Goal: Transaction & Acquisition: Purchase product/service

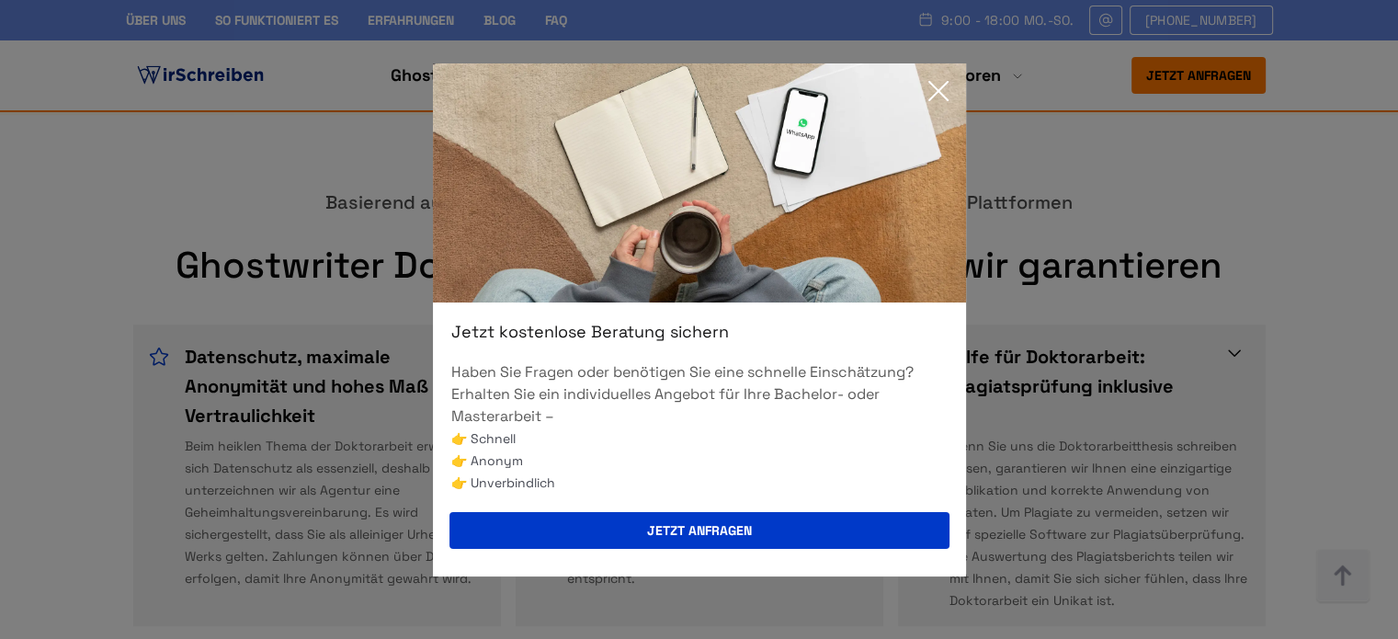
click at [928, 92] on icon at bounding box center [938, 91] width 37 height 37
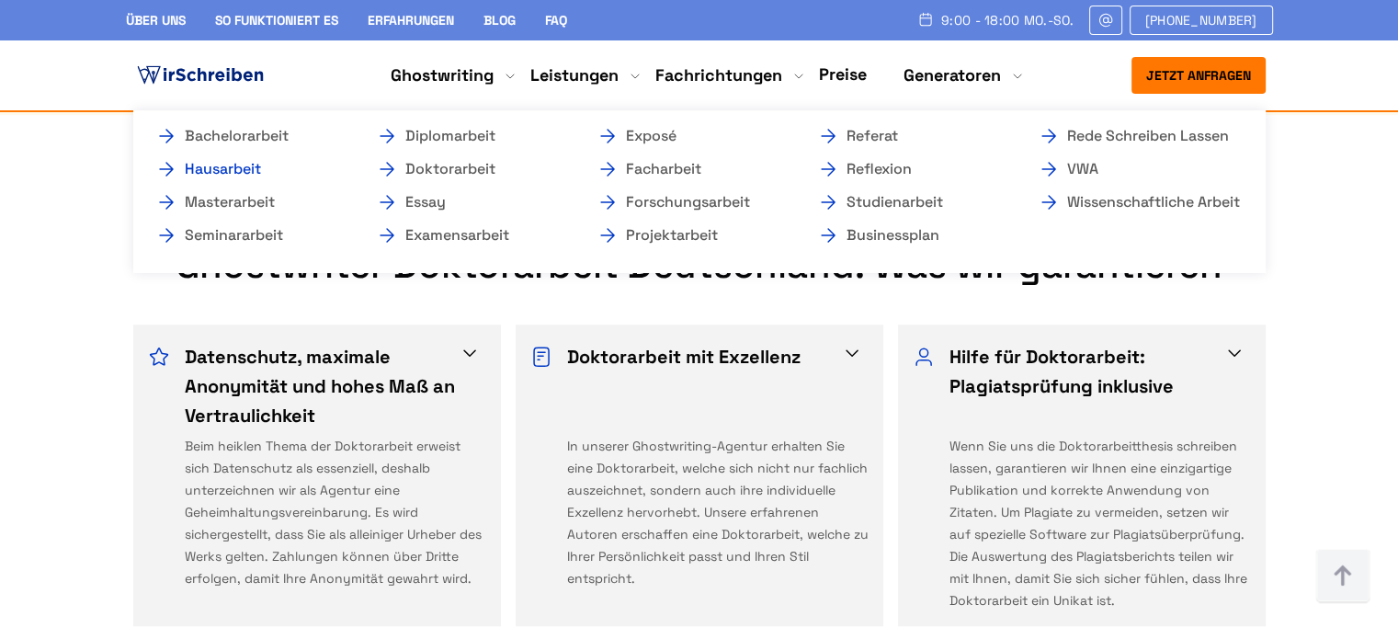
click at [239, 172] on link "Hausarbeit" at bounding box center [247, 169] width 184 height 22
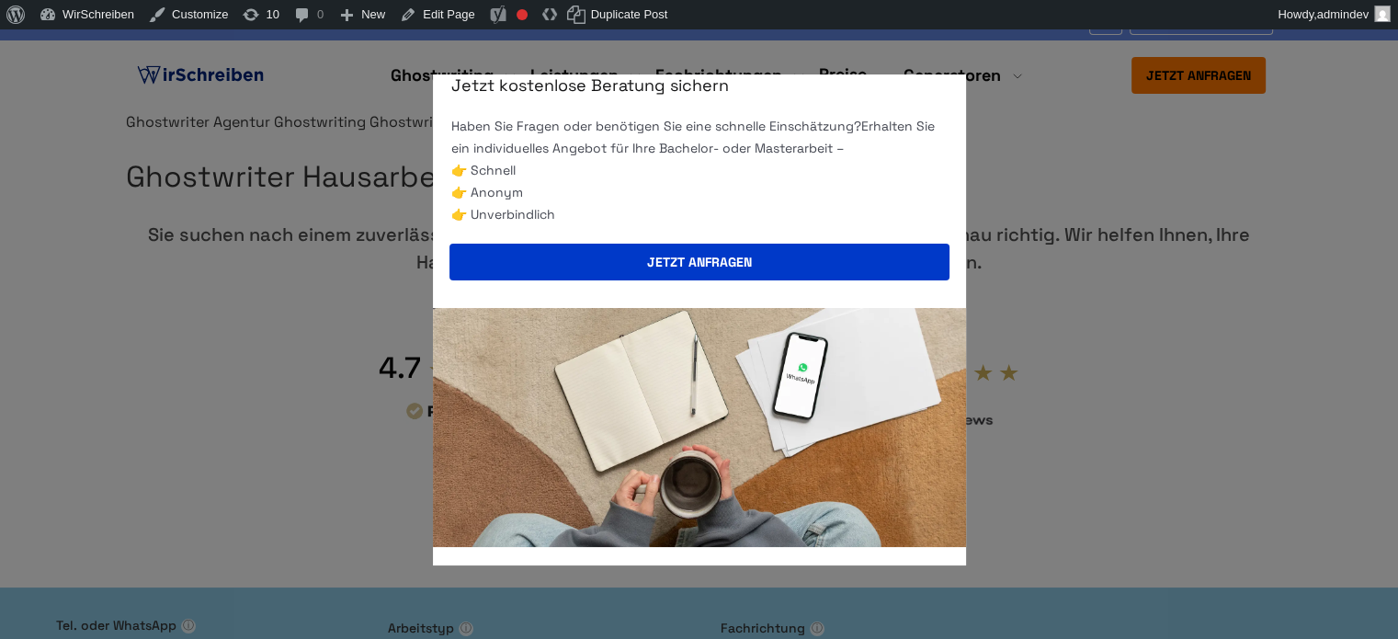
click at [149, 93] on div "Jetzt kostenlose Beratung sichern Haben Sie Fragen oder benötigen Sie eine schn…" at bounding box center [699, 319] width 1398 height 639
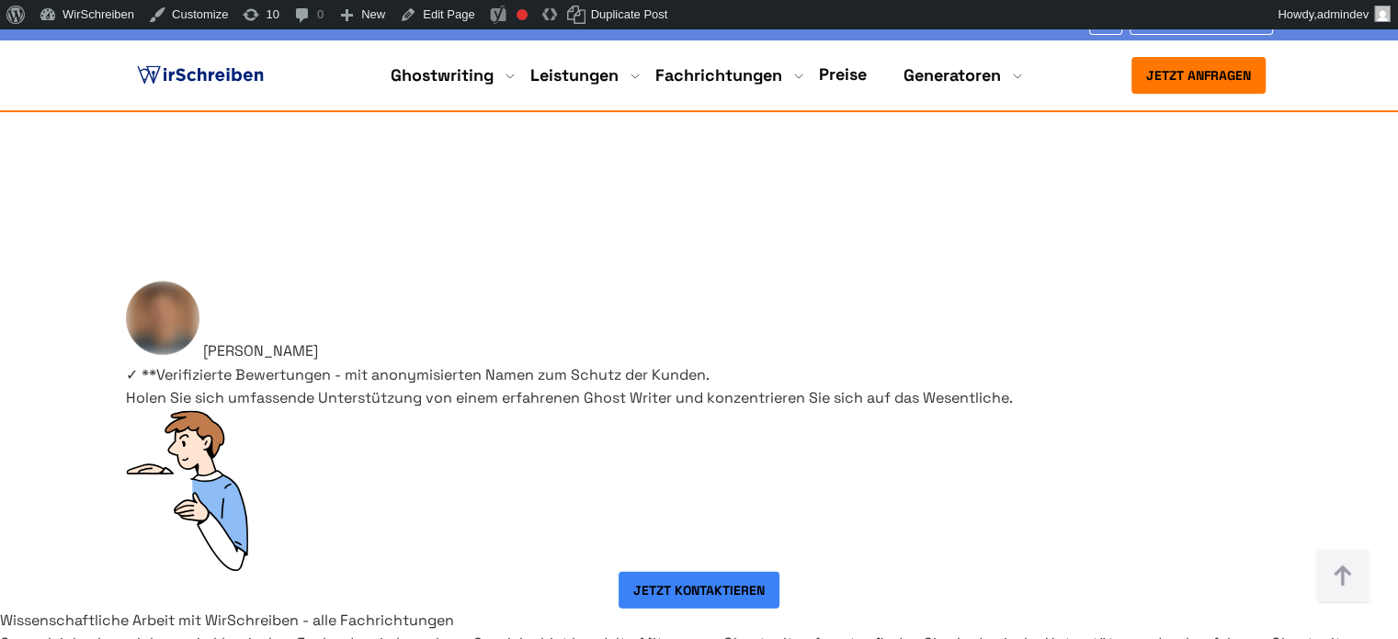
scroll to position [423, 0]
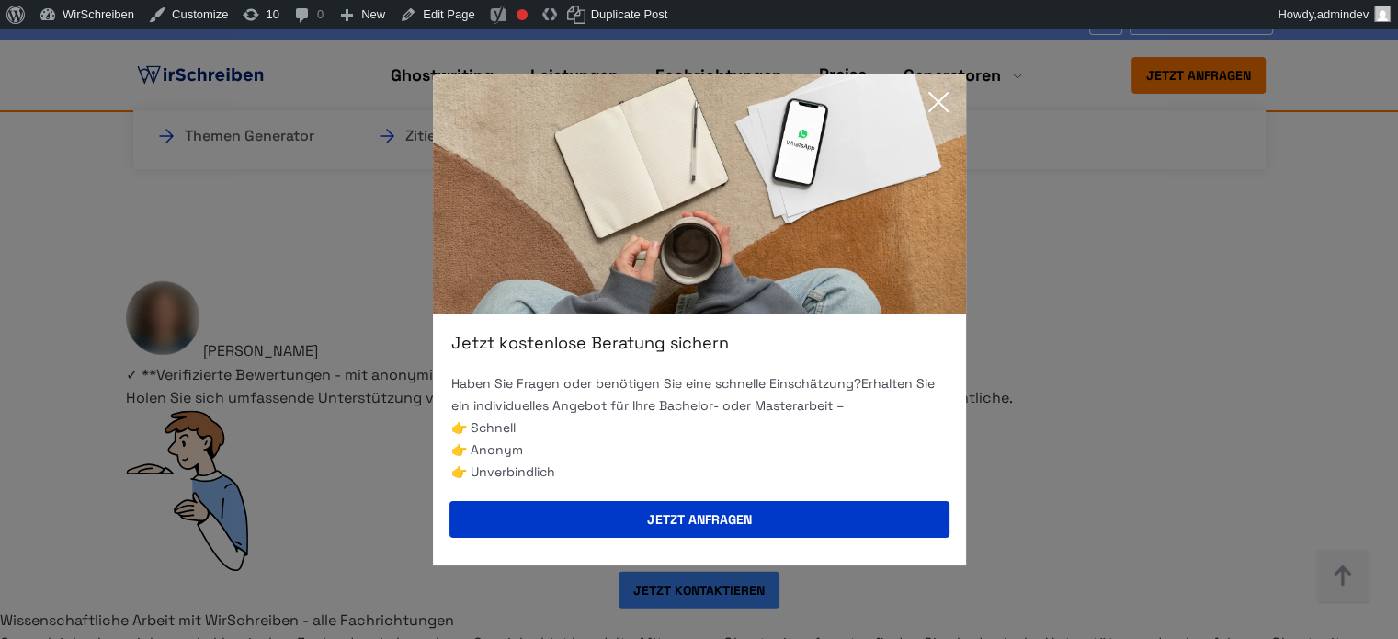
click at [945, 106] on icon at bounding box center [938, 102] width 37 height 37
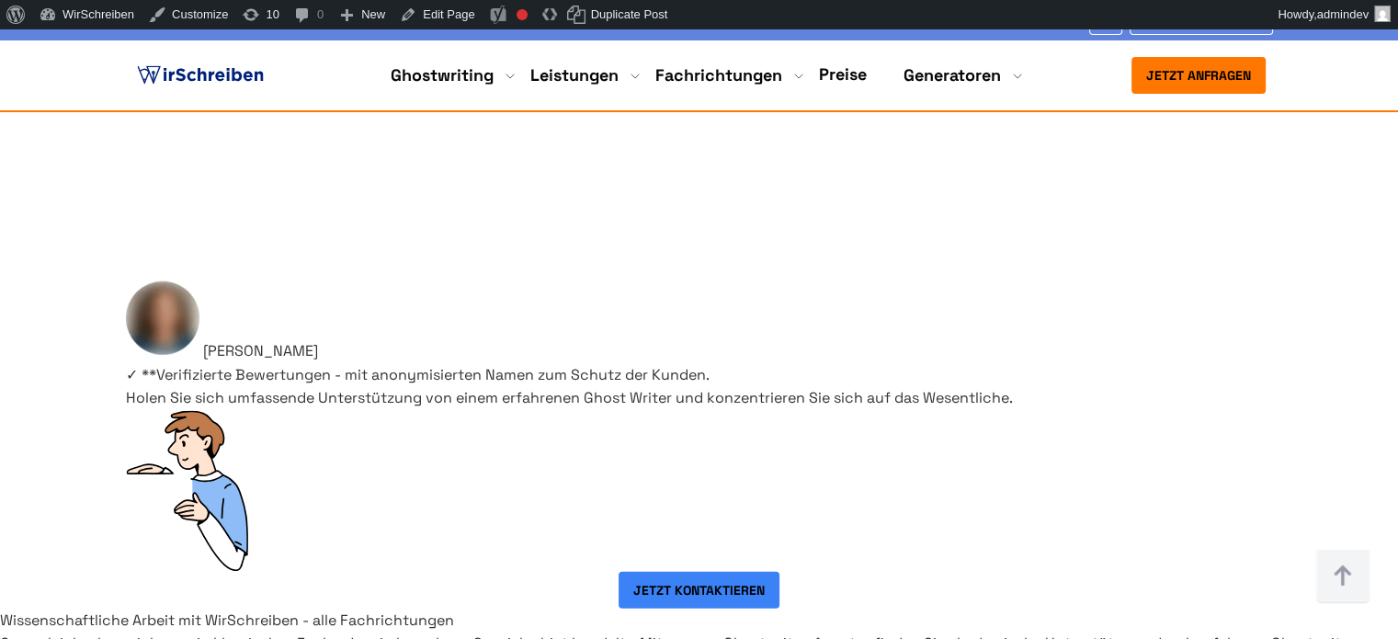
scroll to position [1441, 0]
click at [1332, 583] on img at bounding box center [1342, 576] width 55 height 55
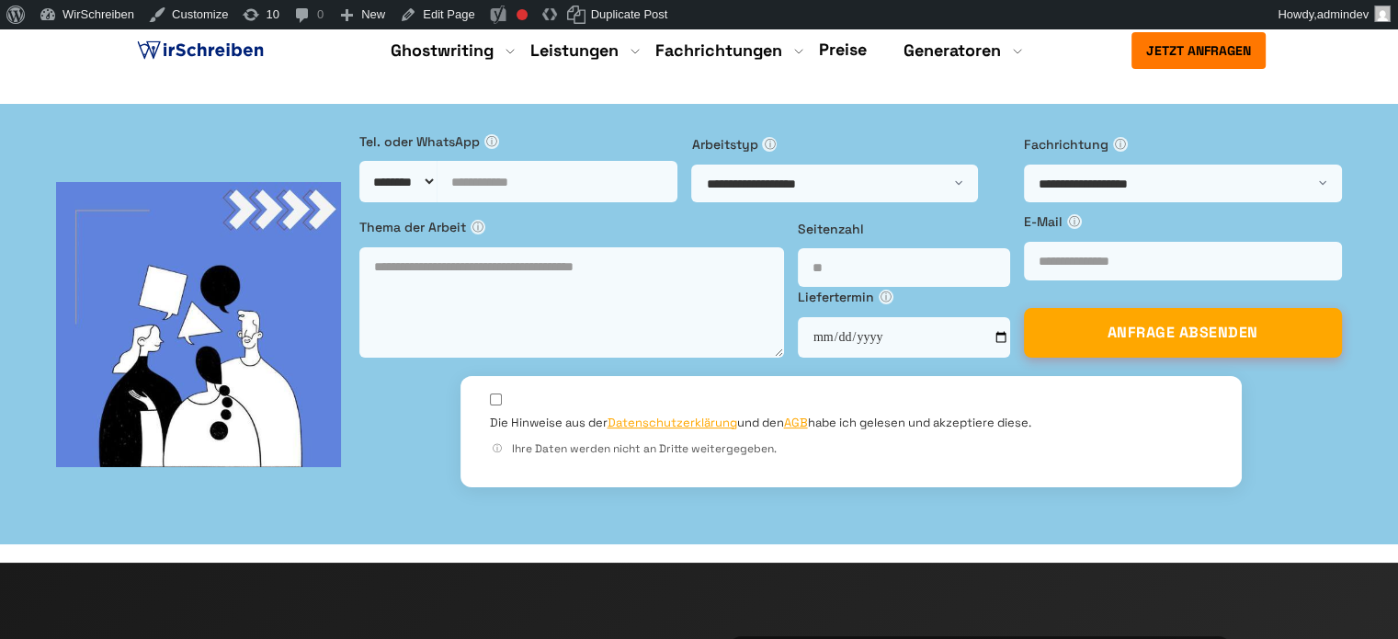
scroll to position [0, 0]
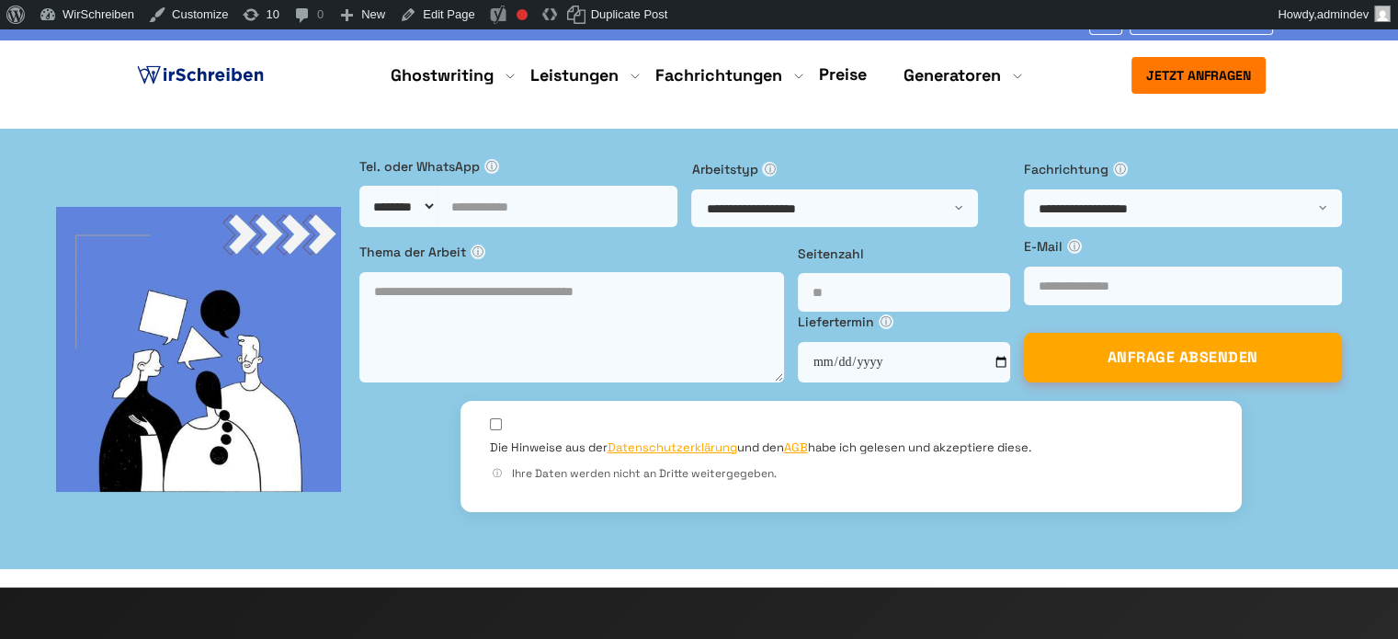
drag, startPoint x: 395, startPoint y: 247, endPoint x: 136, endPoint y: 253, distance: 259.2
copy h1 "[GEOGRAPHIC_DATA]"
drag, startPoint x: 572, startPoint y: 201, endPoint x: 410, endPoint y: 246, distance: 167.9
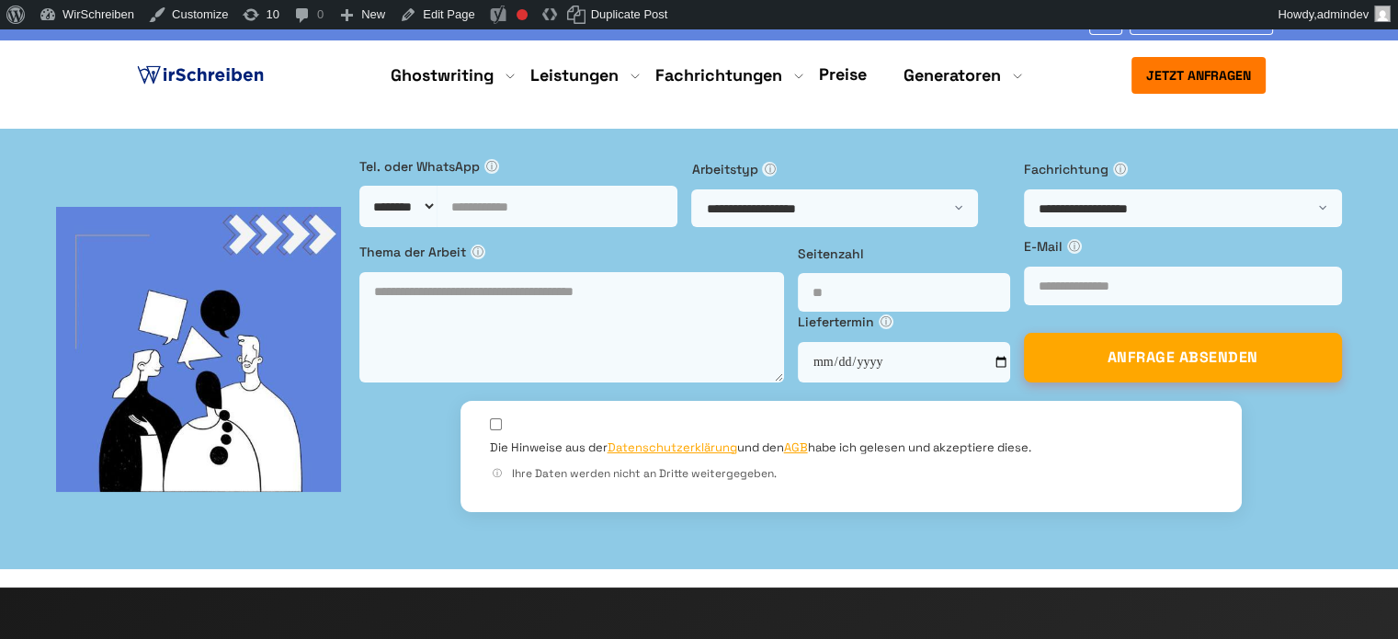
copy h1 "in Deutschland"
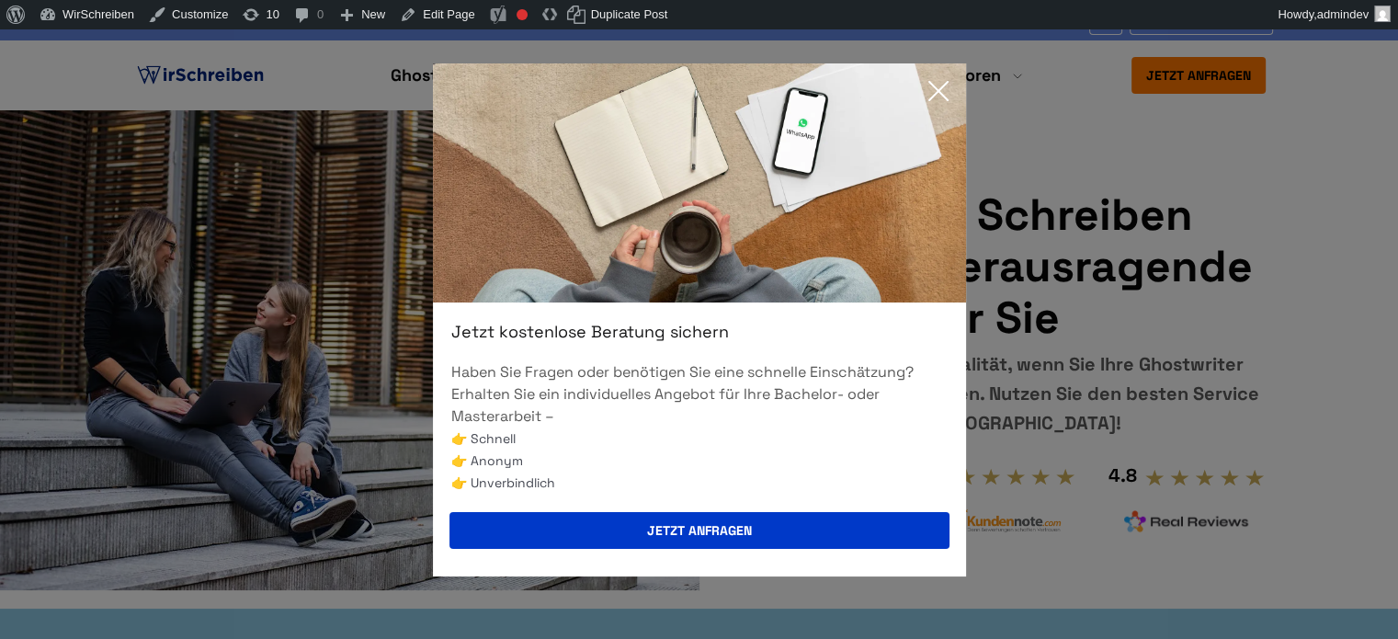
click at [936, 87] on icon at bounding box center [938, 91] width 37 height 37
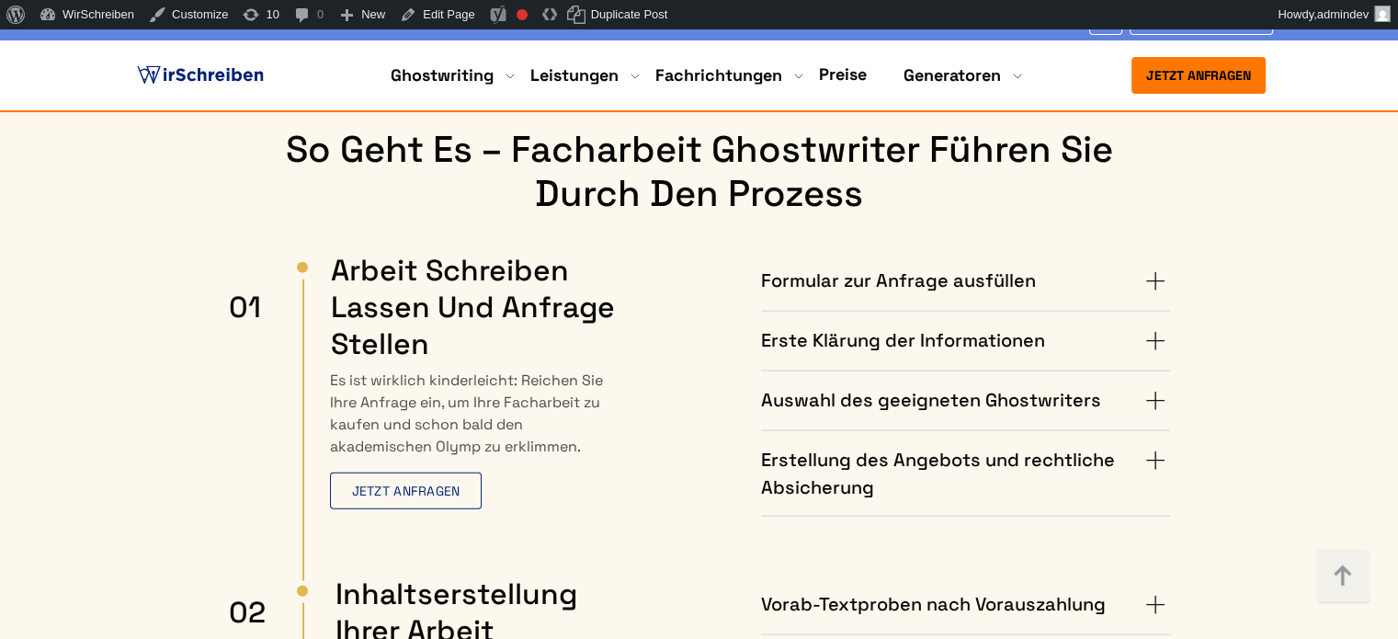
scroll to position [4135, 0]
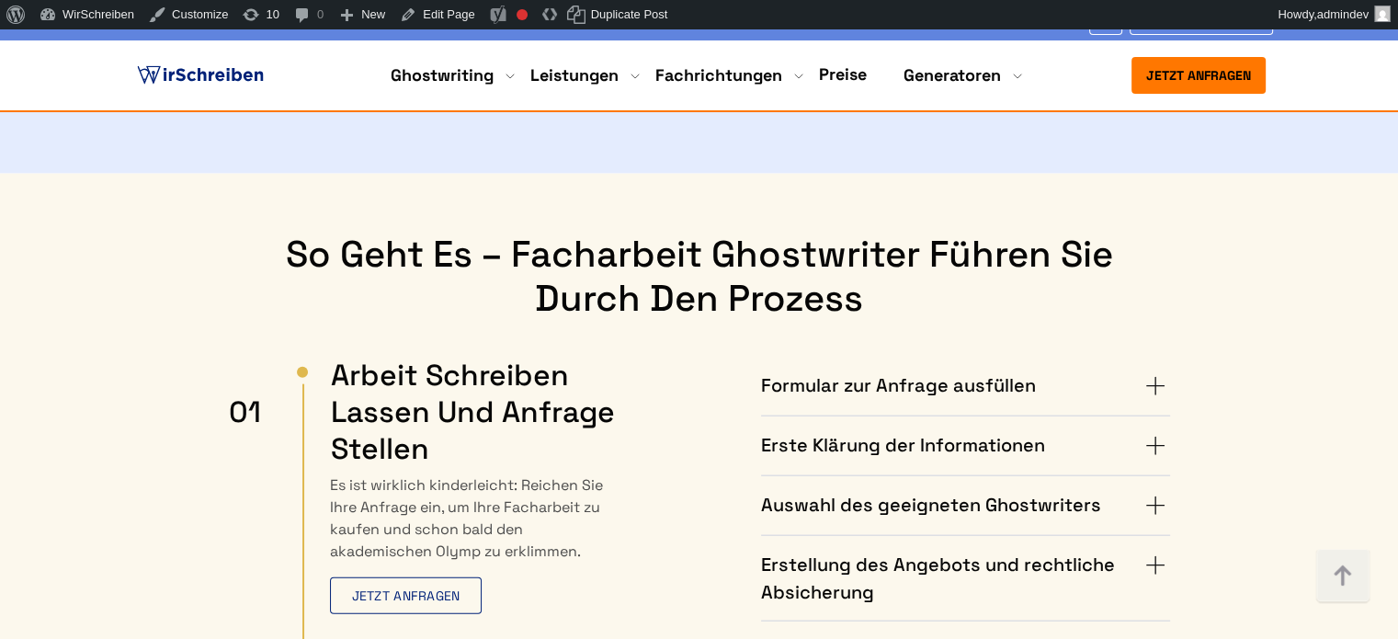
click at [1046, 371] on summary "Formular zur Anfrage ausfüllen" at bounding box center [965, 385] width 409 height 29
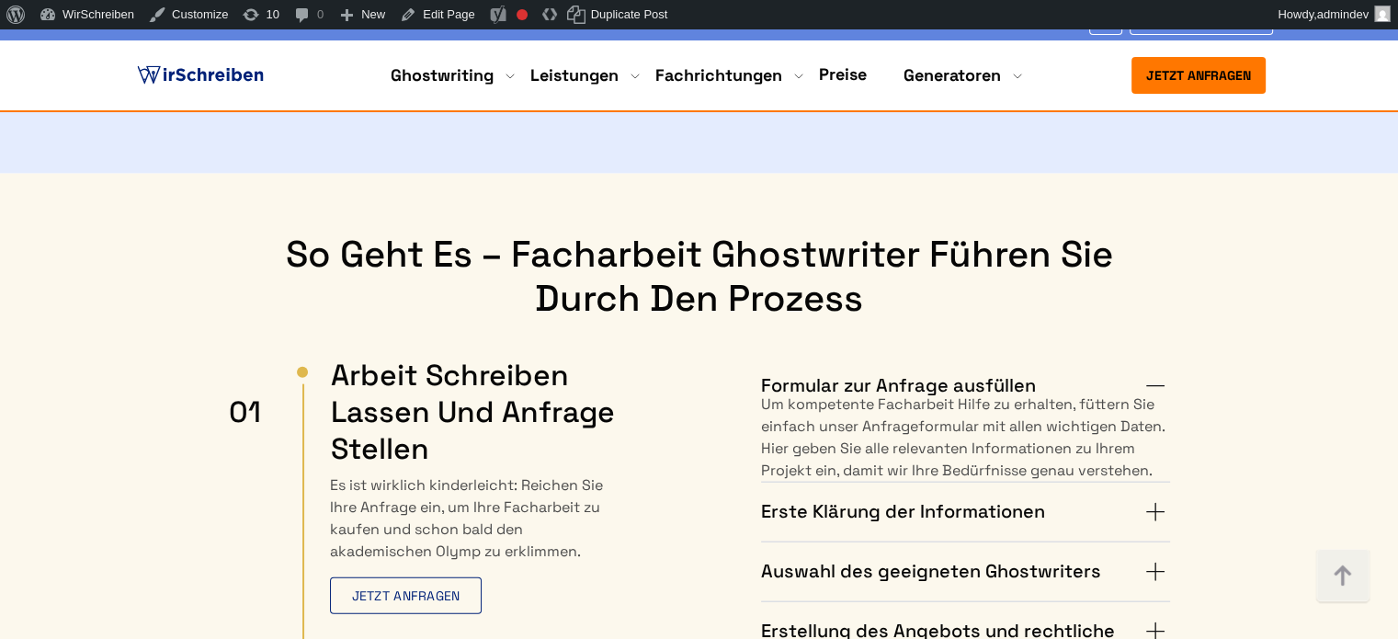
click at [1046, 371] on summary "Formular zur Anfrage ausfüllen" at bounding box center [965, 385] width 409 height 29
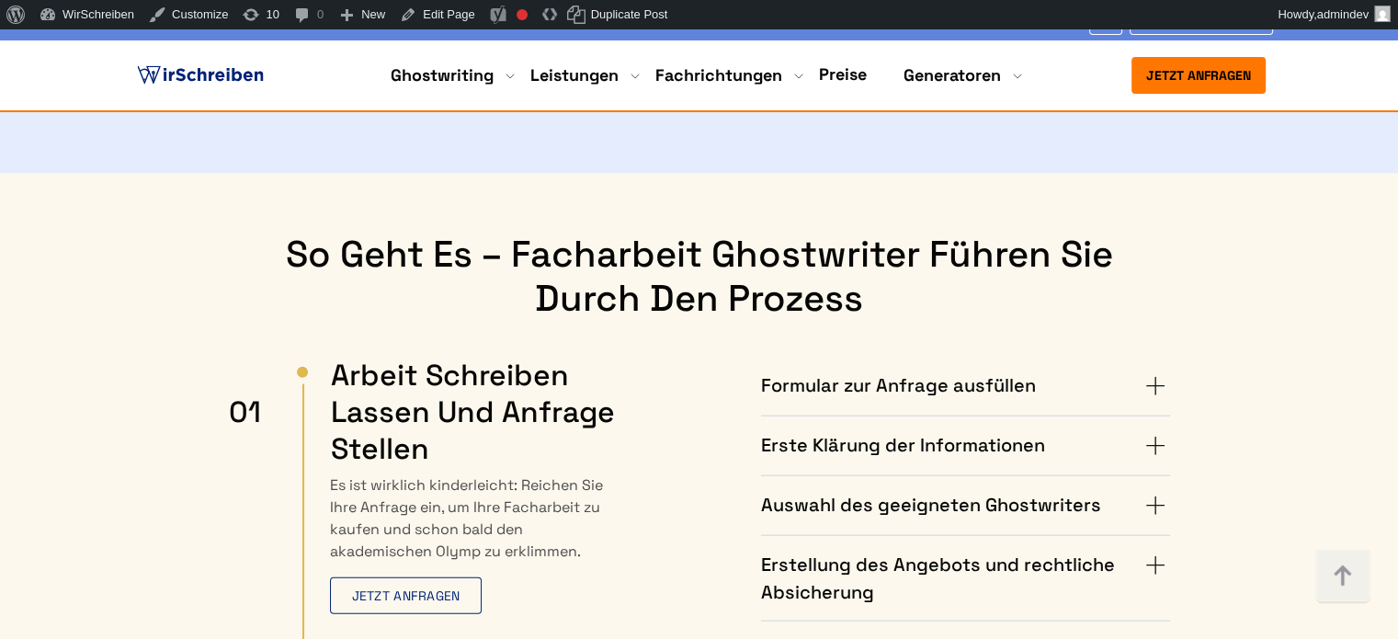
click at [1034, 431] on h4 "Erste Klärung der Informationen" at bounding box center [903, 445] width 284 height 29
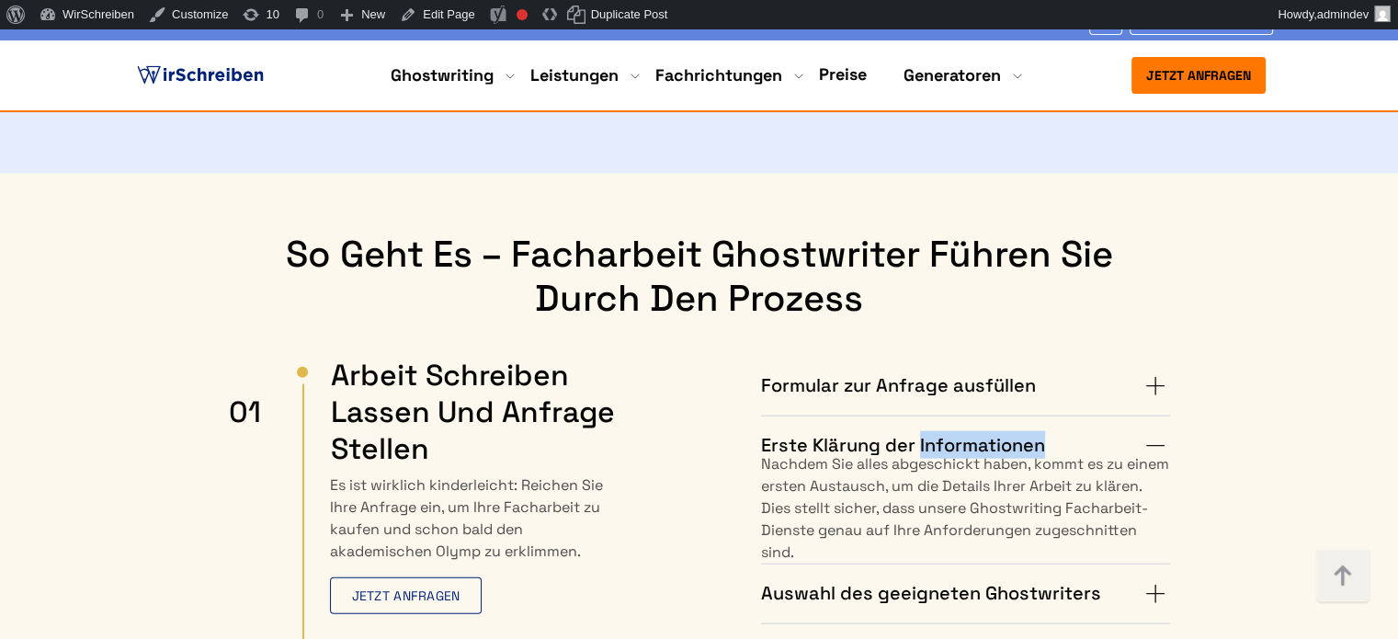
click at [1034, 431] on h4 "Erste Klärung der Informationen" at bounding box center [903, 445] width 284 height 29
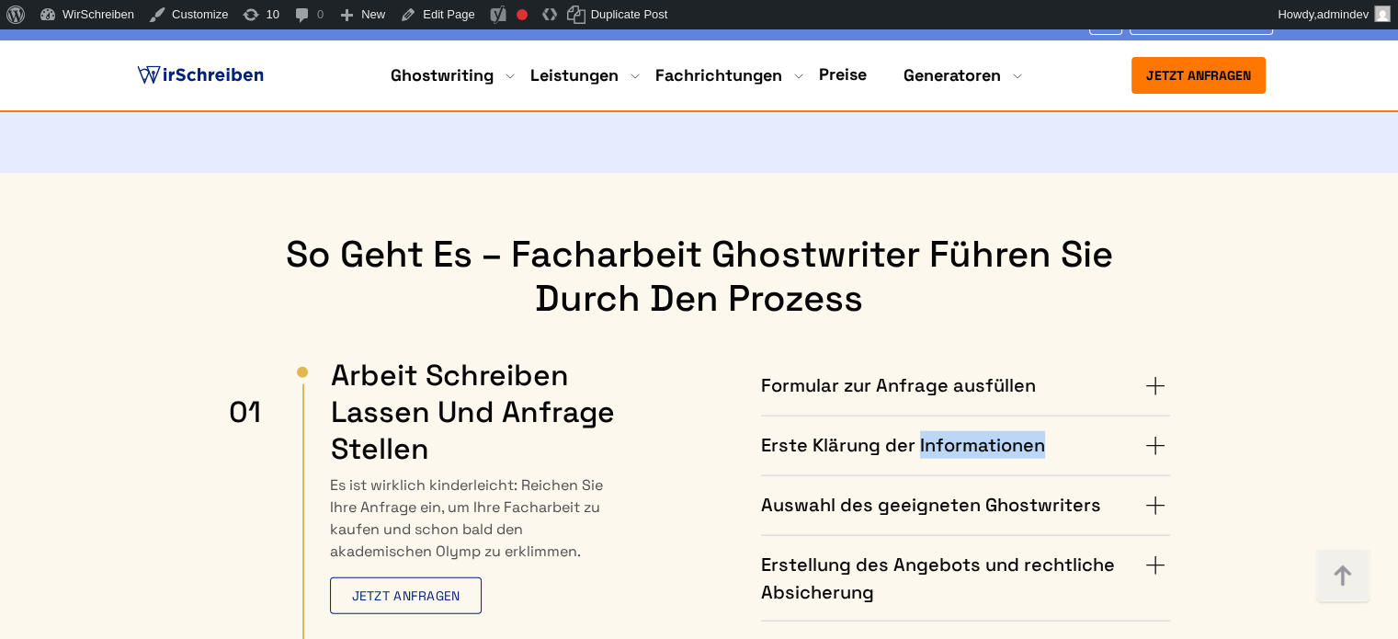
click at [999, 431] on h4 "Erste Klärung der Informationen" at bounding box center [903, 445] width 284 height 29
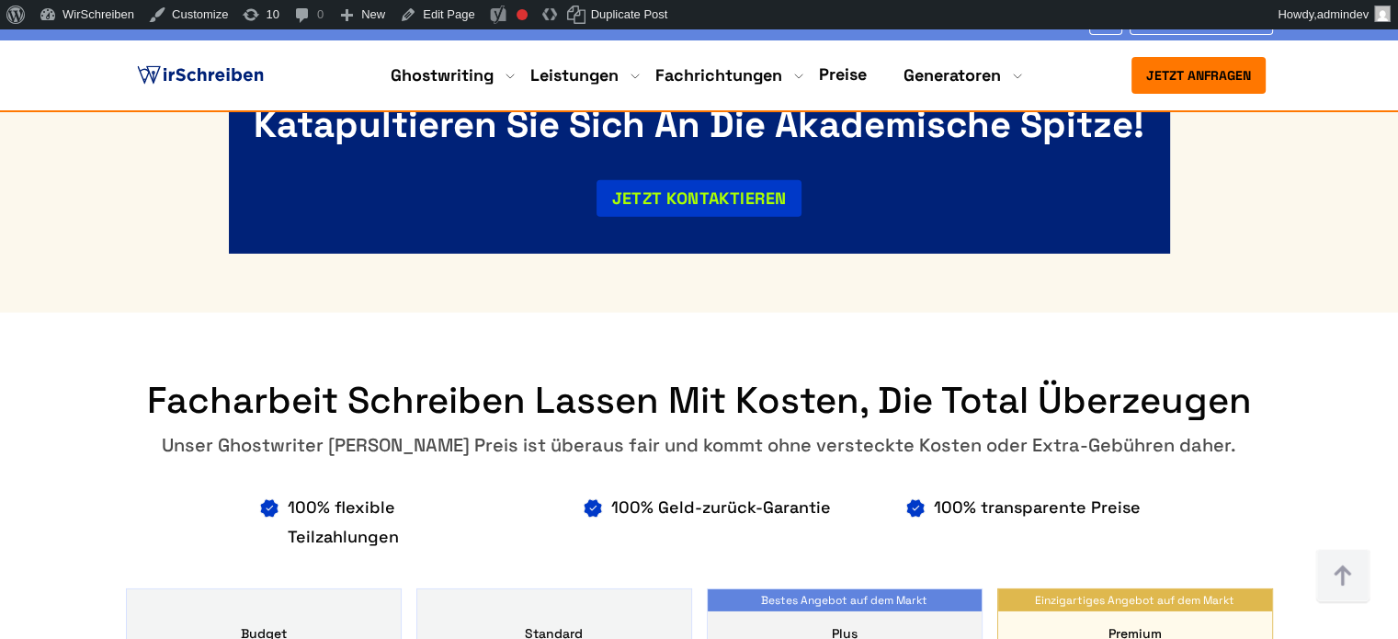
scroll to position [5421, 0]
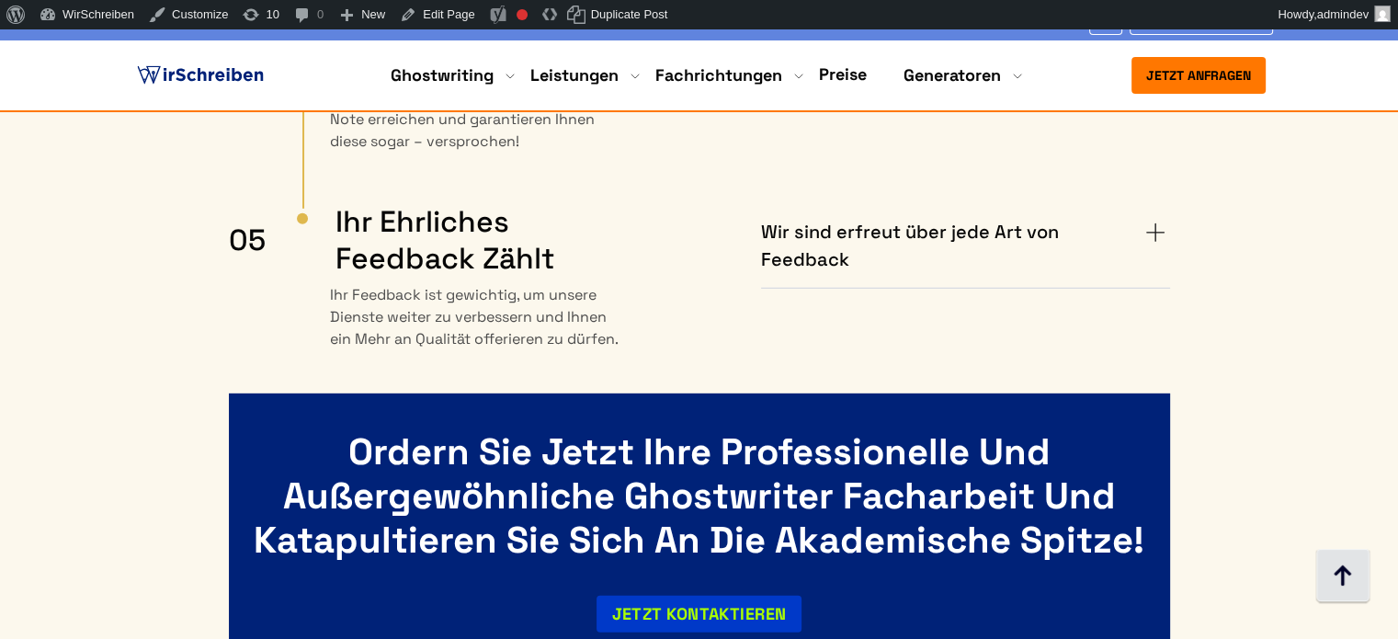
click at [1323, 576] on img at bounding box center [1342, 576] width 55 height 55
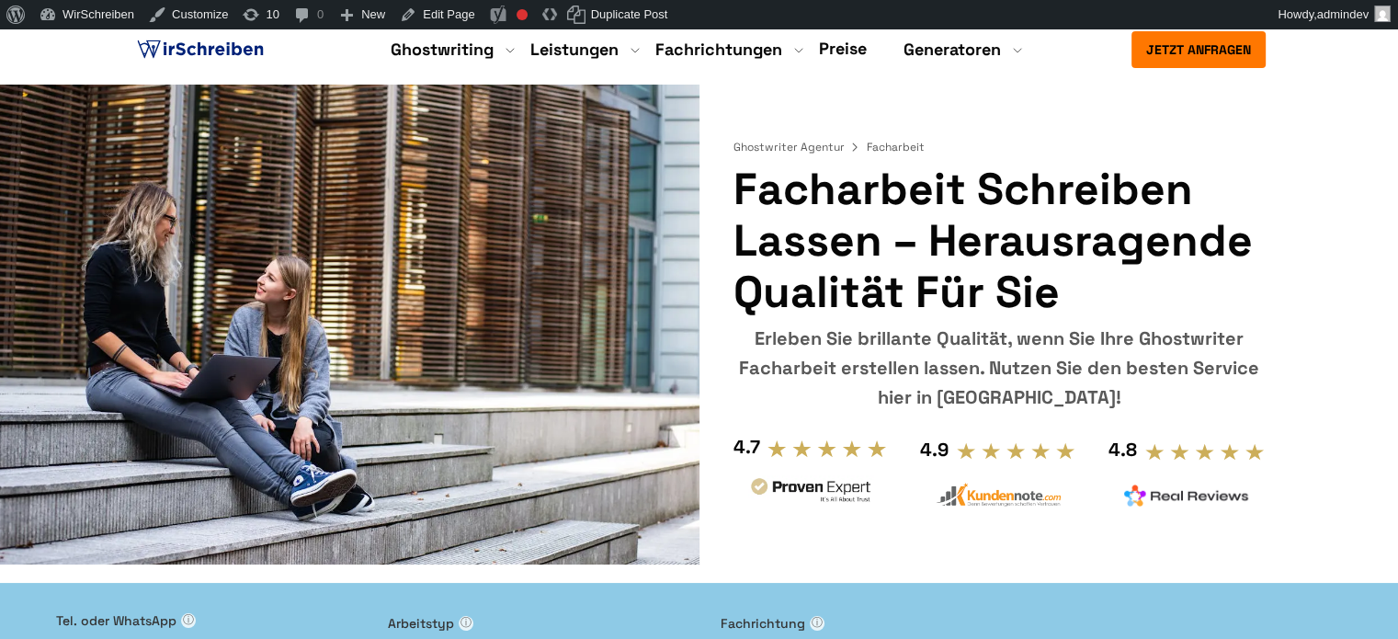
scroll to position [0, 0]
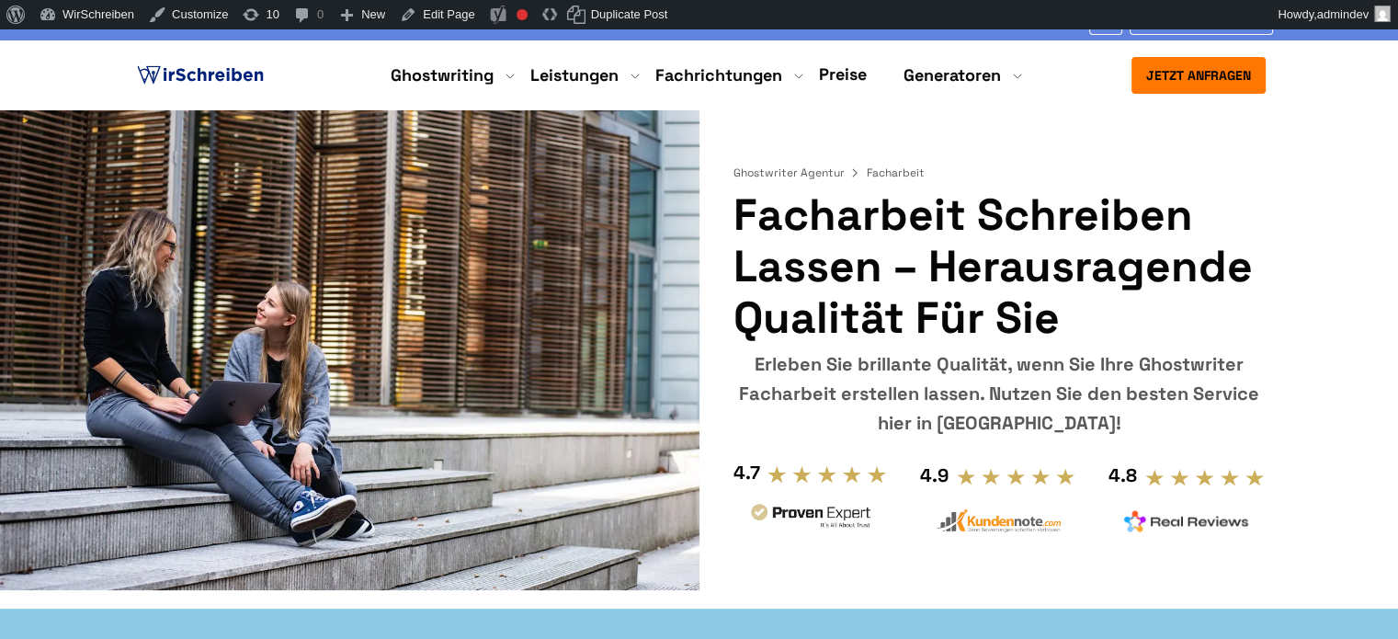
drag, startPoint x: 918, startPoint y: 425, endPoint x: 731, endPoint y: 375, distance: 193.0
click at [731, 375] on div "Ghostwriter Agentur Facharbeit Facharbeit schreiben lassen – Herausragende Qual…" at bounding box center [699, 331] width 1176 height 443
copy div "Erleben Sie brillante Qualität, wenn Sie Ihre Ghostwriter Facharbeit erstellen …"
drag, startPoint x: 1073, startPoint y: 319, endPoint x: 740, endPoint y: 236, distance: 343.6
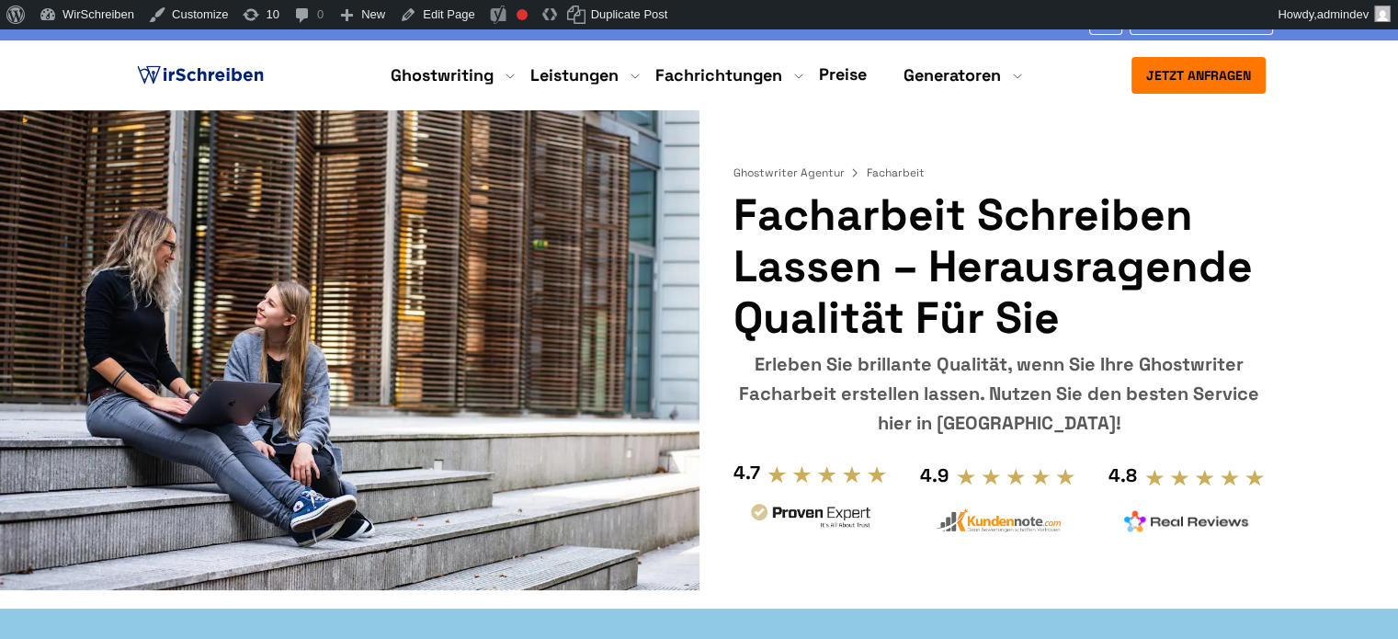
click at [740, 236] on h1 "Facharbeit schreiben lassen – Herausragende Qualität für Sie" at bounding box center [998, 266] width 532 height 154
copy h1 "Facharbeit schreiben lassen – Herausragende Qualität für Sie"
drag, startPoint x: 735, startPoint y: 363, endPoint x: 918, endPoint y: 416, distance: 190.5
click at [918, 416] on div "Erleben Sie brillante Qualität, wenn Sie Ihre Ghostwriter Facharbeit erstellen …" at bounding box center [998, 393] width 532 height 88
copy div "Erleben Sie brillante Qualität, wenn Sie Ihre Ghostwriter Facharbeit erstellen …"
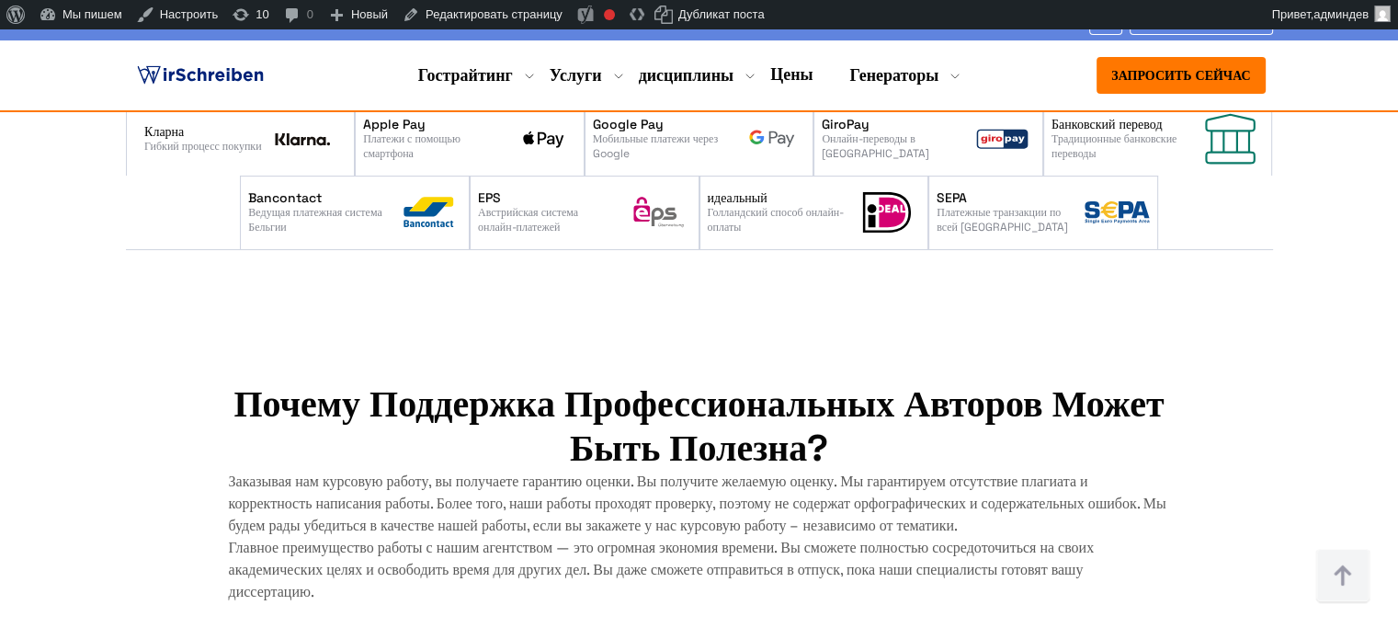
scroll to position [7348, 0]
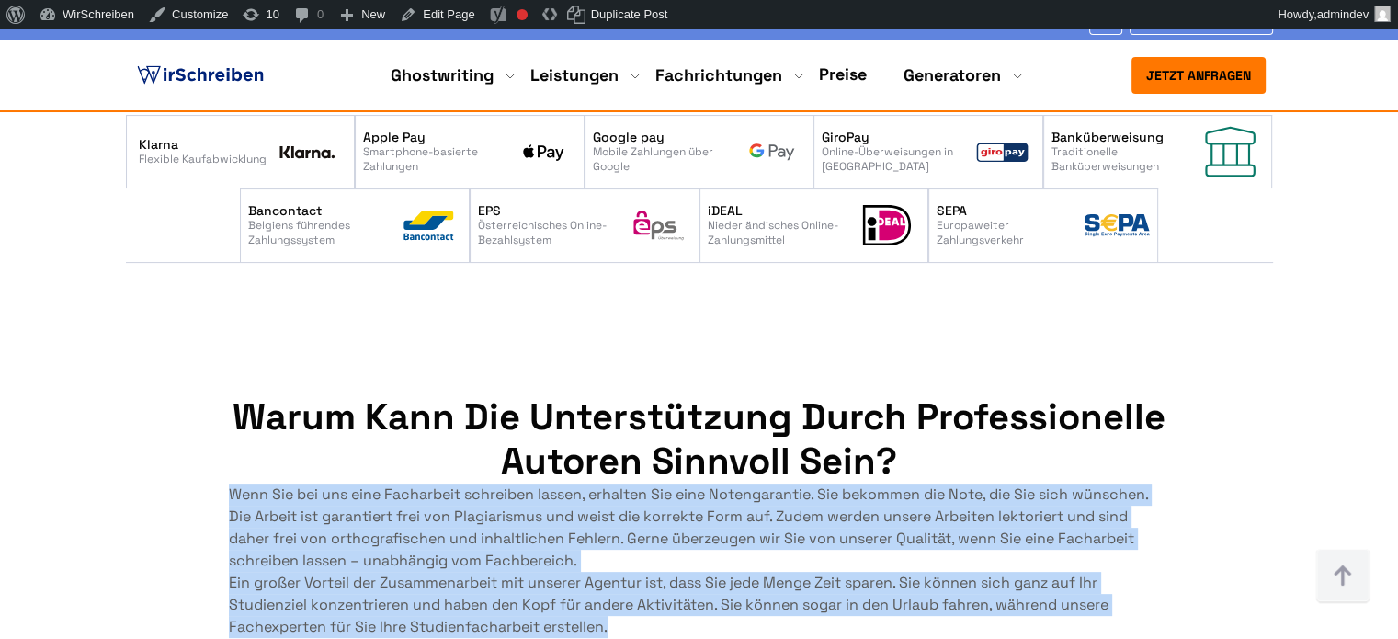
drag, startPoint x: 232, startPoint y: 339, endPoint x: 650, endPoint y: 480, distance: 441.1
click at [650, 483] on div "Wenn Sie bei uns eine Facharbeit schreiben lassen, erhalten Sie eine Notengaran…" at bounding box center [699, 560] width 941 height 154
copy div "Wenn Sie bei uns eine Facharbeit schreiben lassen, erhalten Sie eine Notengaran…"
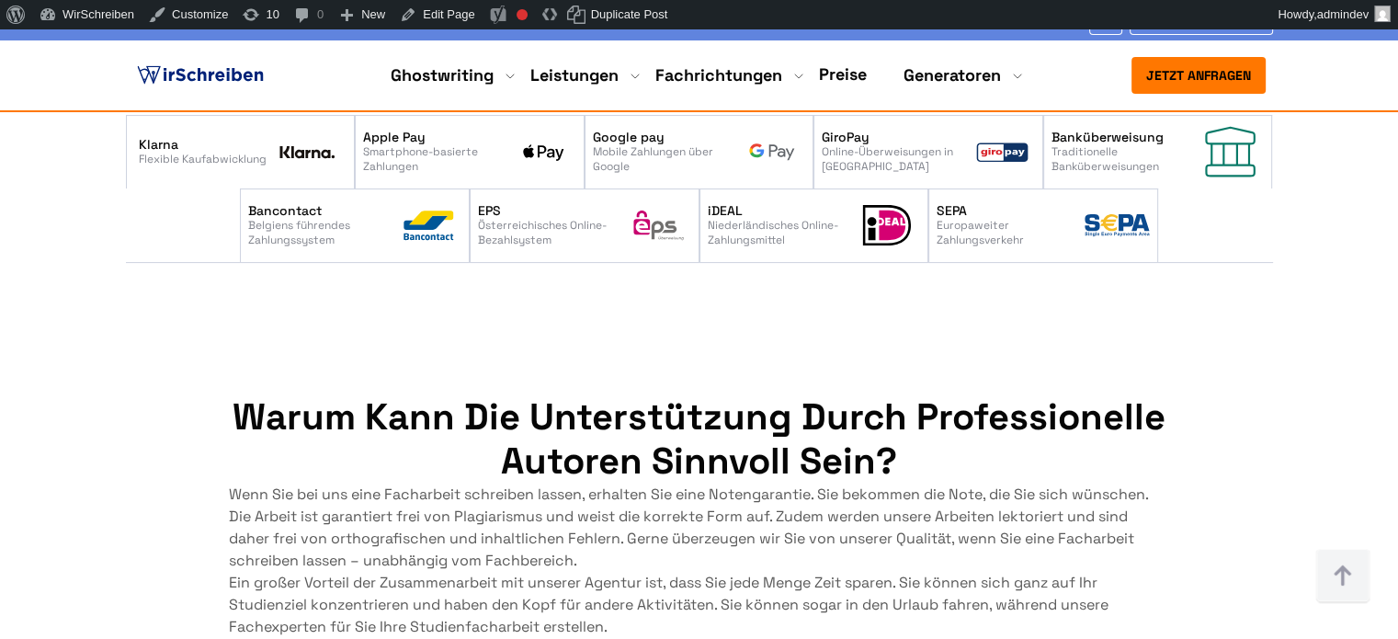
click at [658, 322] on section "Warum kann die Unterstützung durch professionelle Autoren sinnvoll sein? Wenn S…" at bounding box center [699, 517] width 1398 height 390
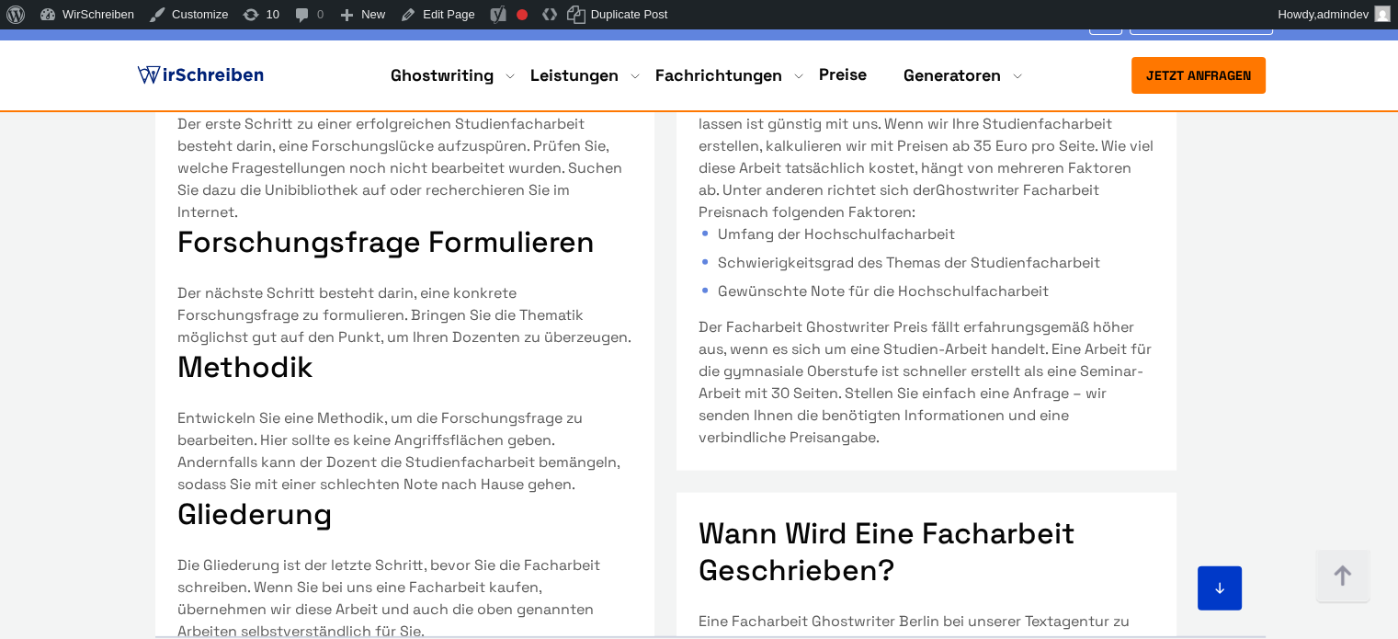
scroll to position [25, 0]
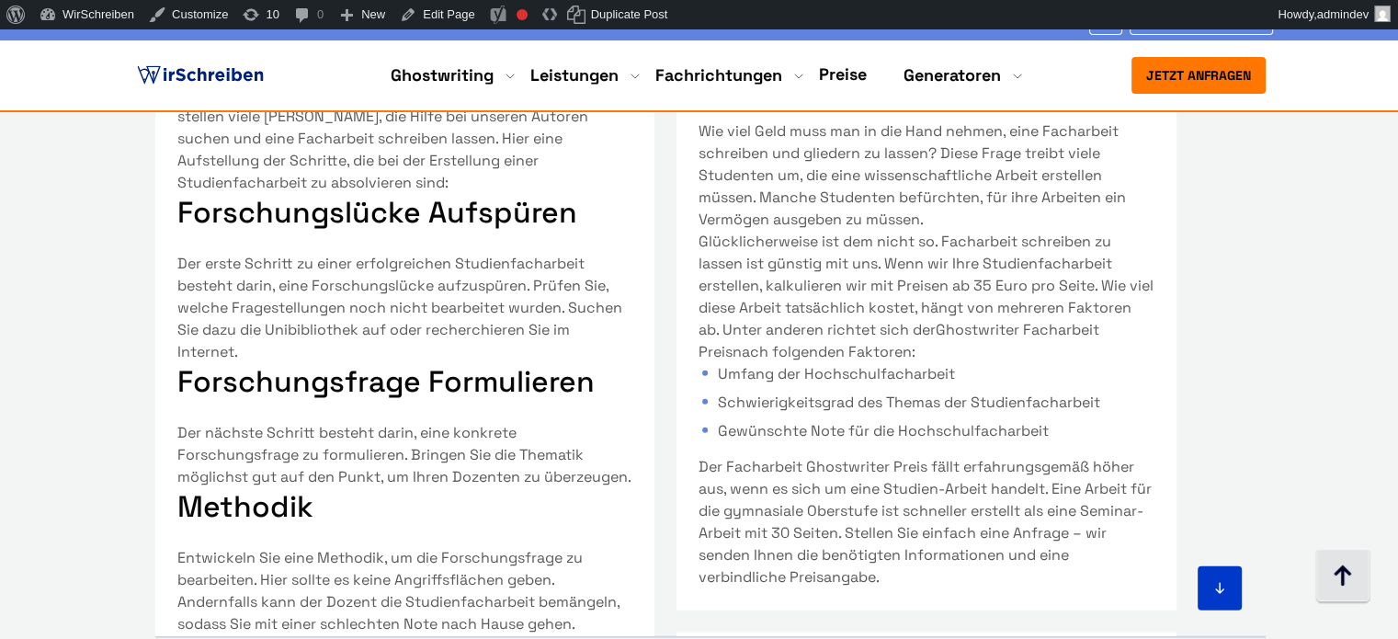
click at [1335, 588] on img at bounding box center [1342, 576] width 55 height 55
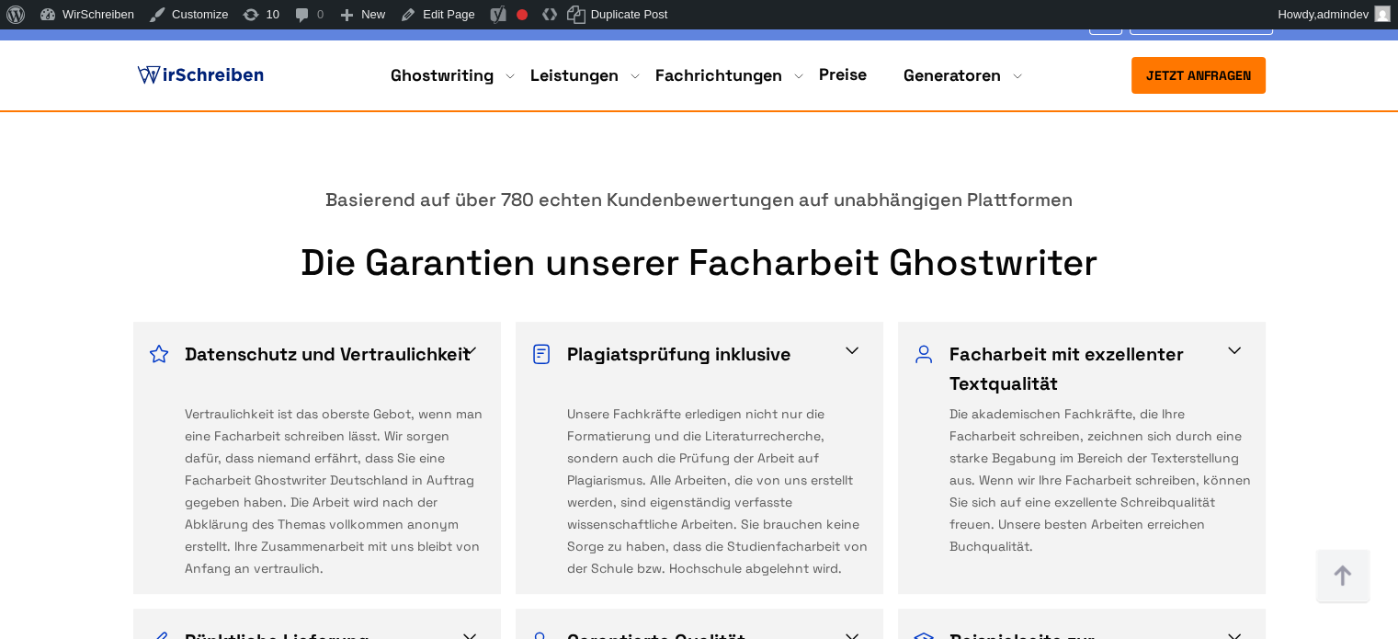
scroll to position [1103, 0]
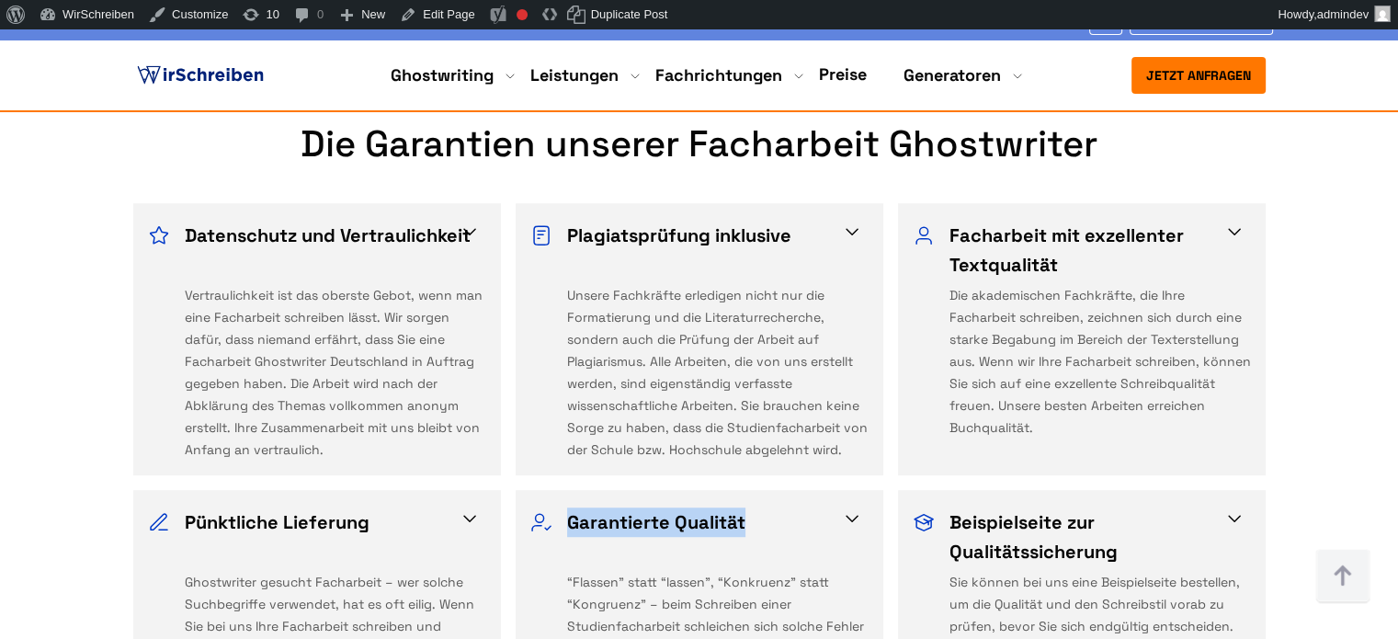
copy h3 "Garantierte Qualität"
drag, startPoint x: 764, startPoint y: 389, endPoint x: 570, endPoint y: 383, distance: 194.9
click at [570, 507] on h3 "Garantierte Qualität" at bounding box center [711, 536] width 289 height 59
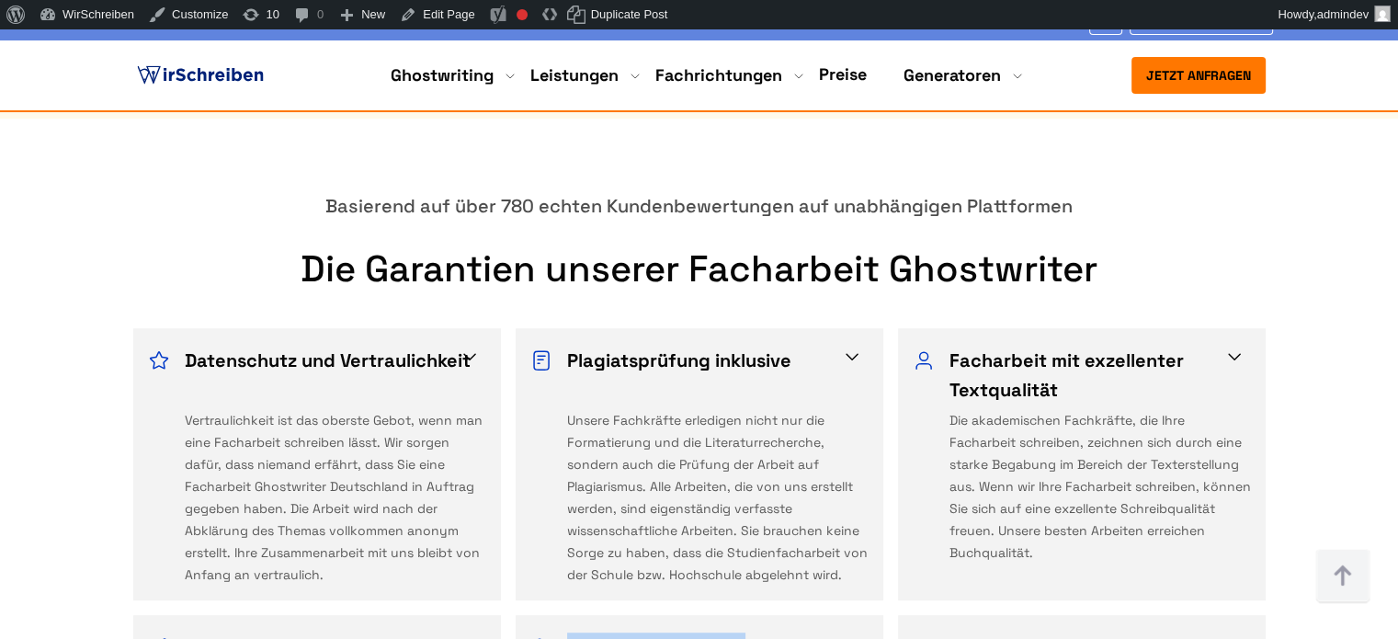
scroll to position [919, 0]
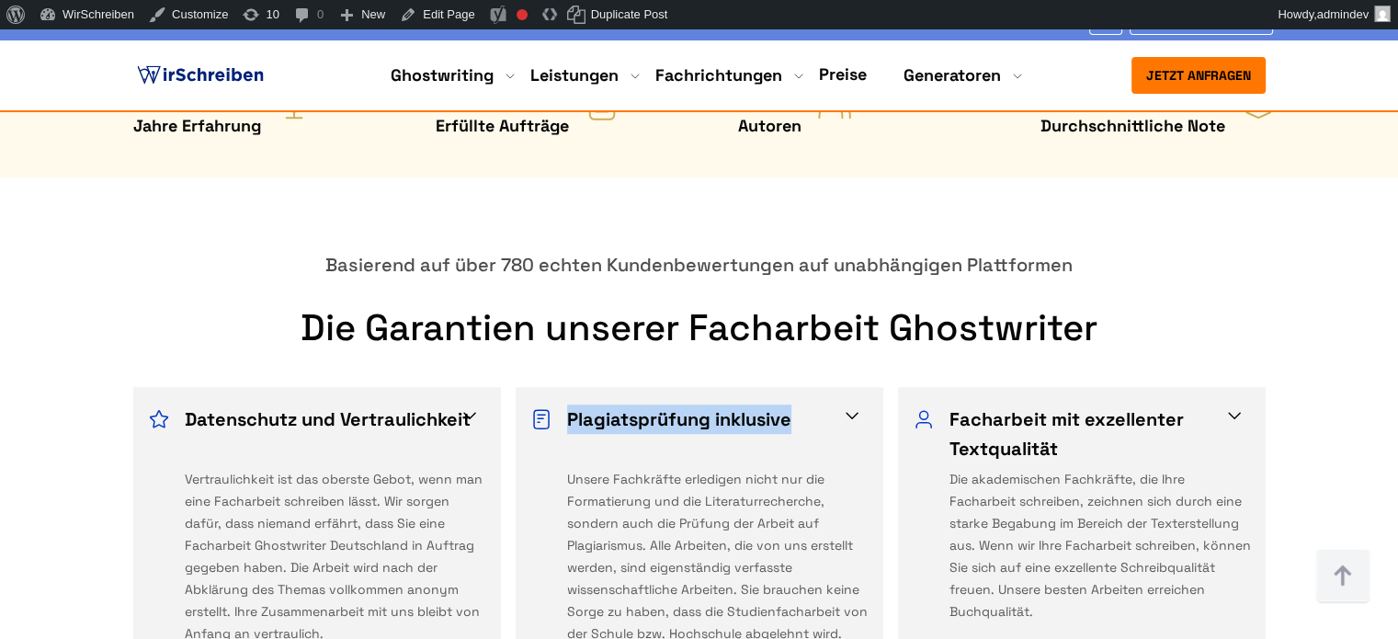
copy h3 "Plagiatsprüfung inklusive"
drag, startPoint x: 798, startPoint y: 274, endPoint x: 570, endPoint y: 277, distance: 227.9
click at [570, 404] on h3 "Plagiatsprüfung inklusive" at bounding box center [711, 433] width 289 height 59
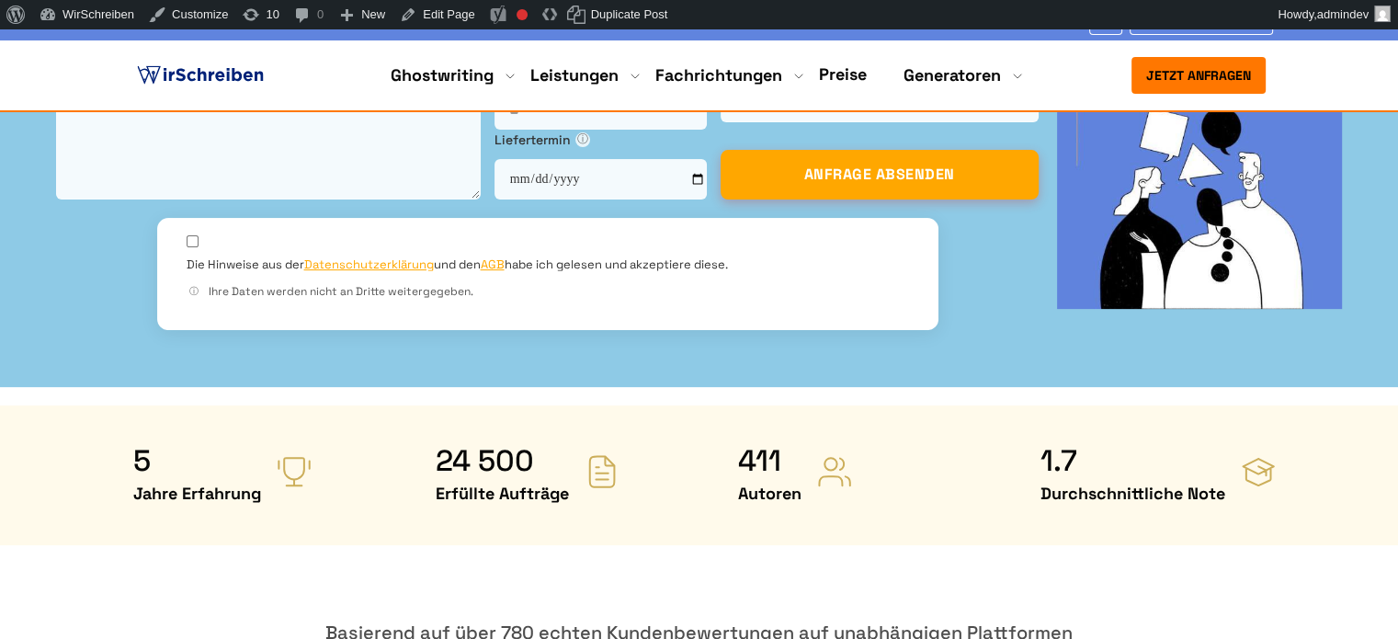
drag, startPoint x: 877, startPoint y: 552, endPoint x: 692, endPoint y: 561, distance: 184.9
copy h2 "Facharbeit"
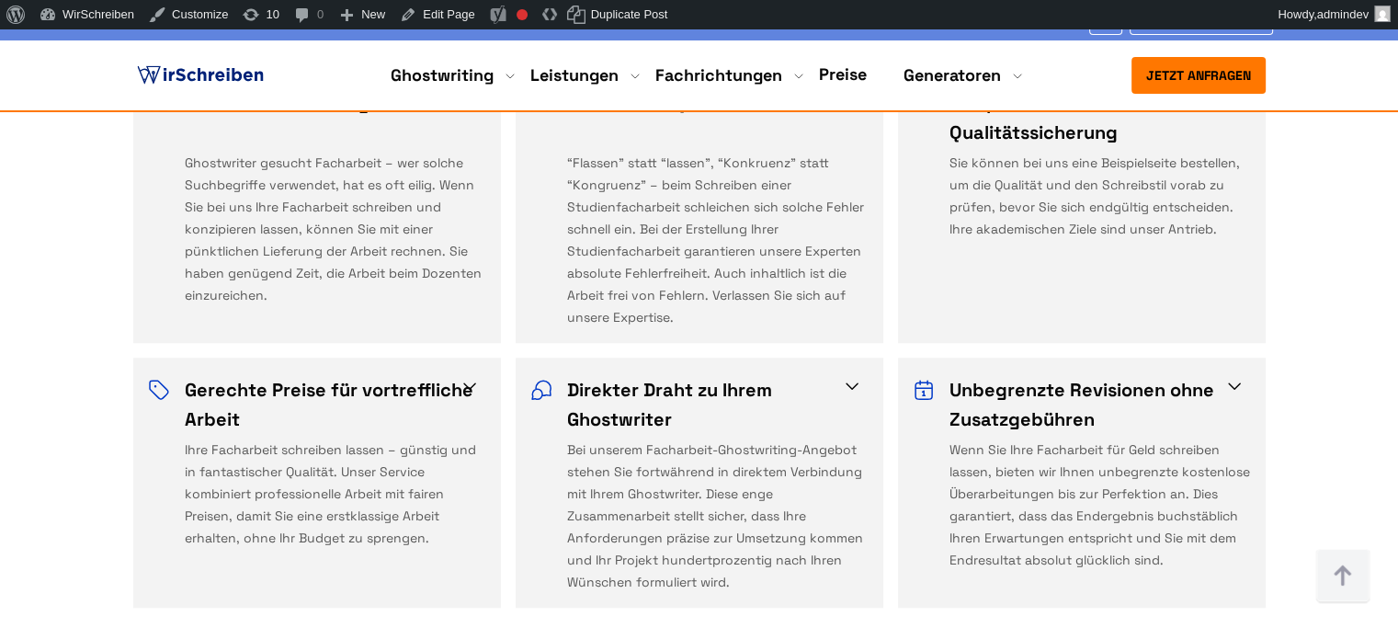
scroll to position [1470, 0]
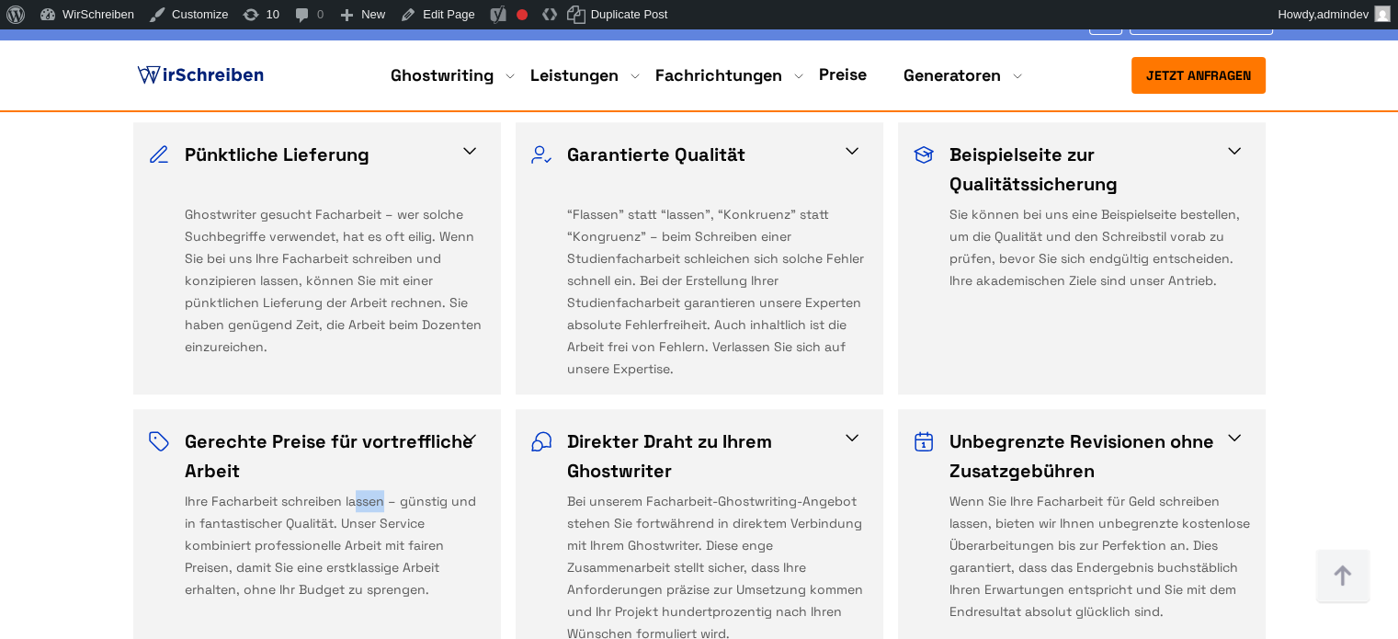
drag, startPoint x: 382, startPoint y: 361, endPoint x: 357, endPoint y: 363, distance: 24.9
click at [357, 490] on div "Ihre Facharbeit schreiben lassen – günstig und in fantastischer Qualität. Unser…" at bounding box center [335, 567] width 301 height 154
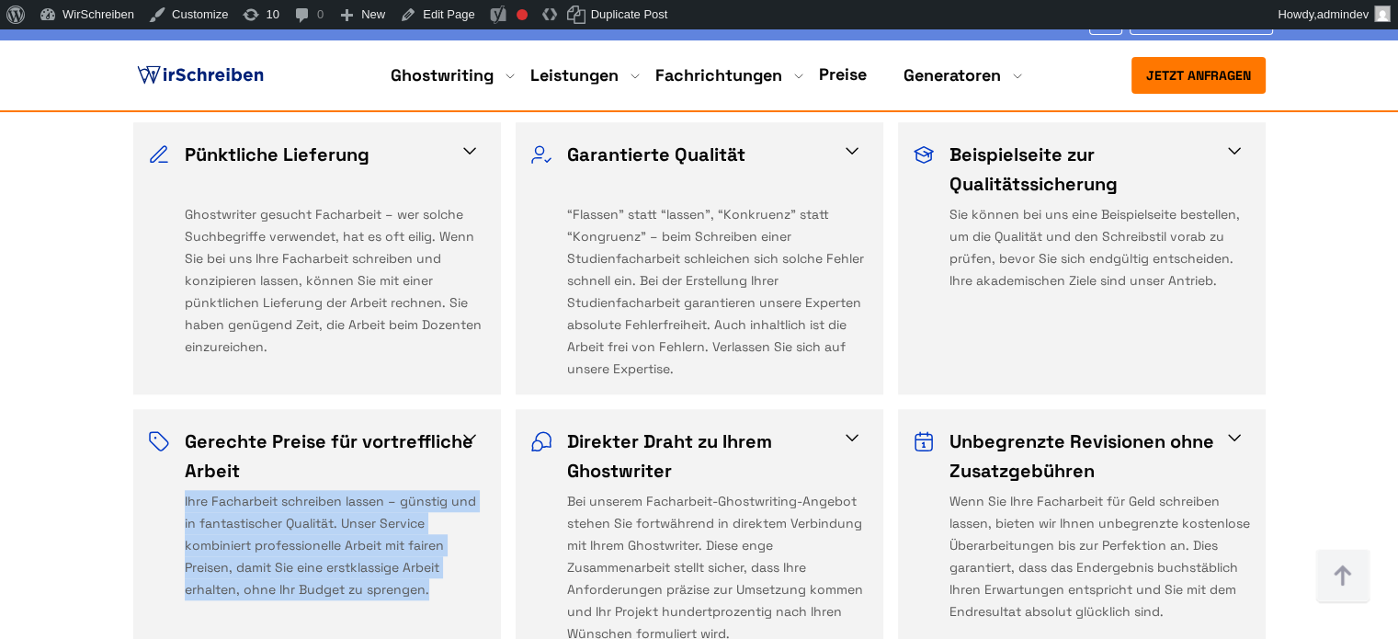
drag, startPoint x: 181, startPoint y: 357, endPoint x: 430, endPoint y: 454, distance: 267.0
click at [430, 454] on div "Gerechte Preise für vortreffliche Arbeit Ihre Facharbeit schreiben lassen – gün…" at bounding box center [317, 535] width 338 height 218
copy div "Ihre Facharbeit schreiben lassen – günstig und in fantastischer Qualität. Unser…"
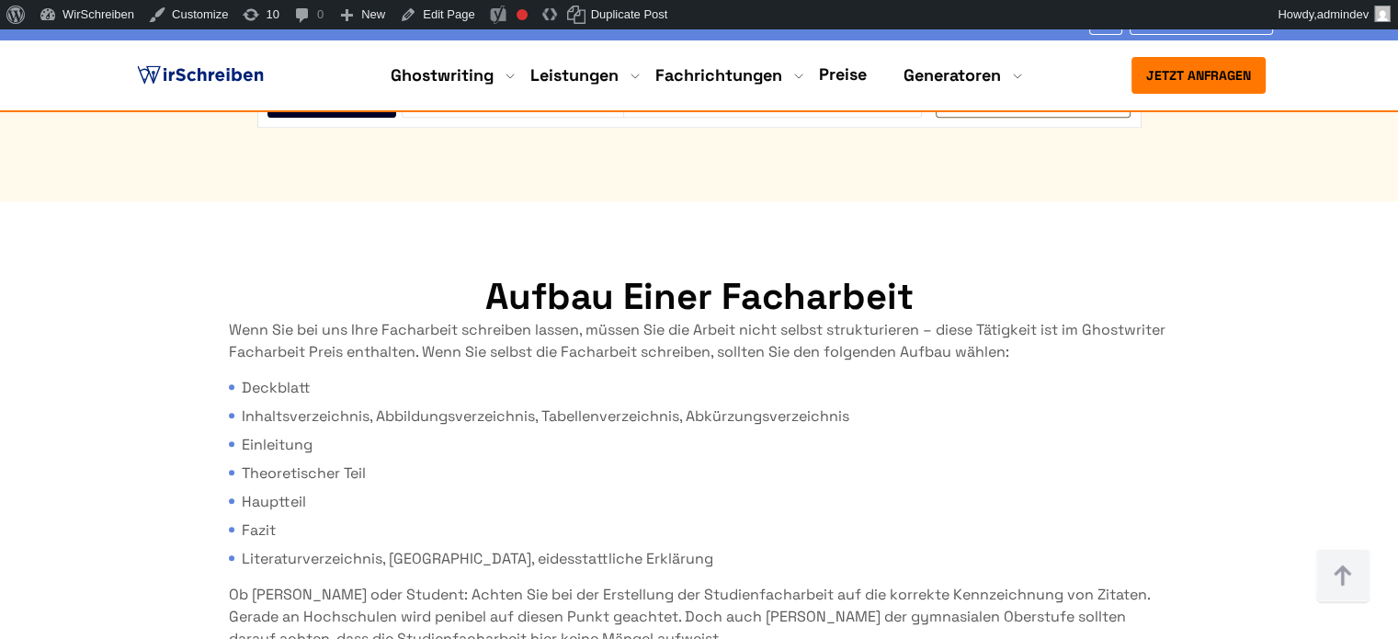
scroll to position [8659, 0]
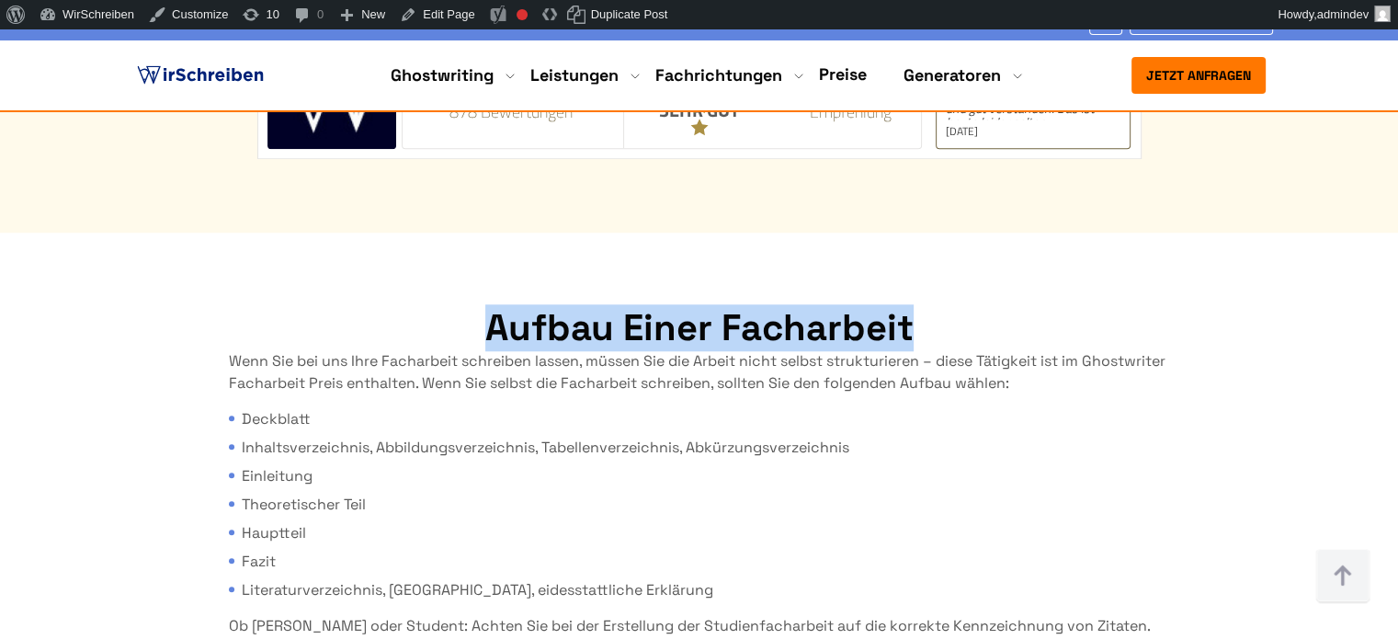
drag, startPoint x: 487, startPoint y: 165, endPoint x: 913, endPoint y: 166, distance: 426.3
click at [913, 306] on h2 "Aufbau einer Facharbeit" at bounding box center [699, 328] width 941 height 44
copy h2 "Aufbau einer Facharbeit"
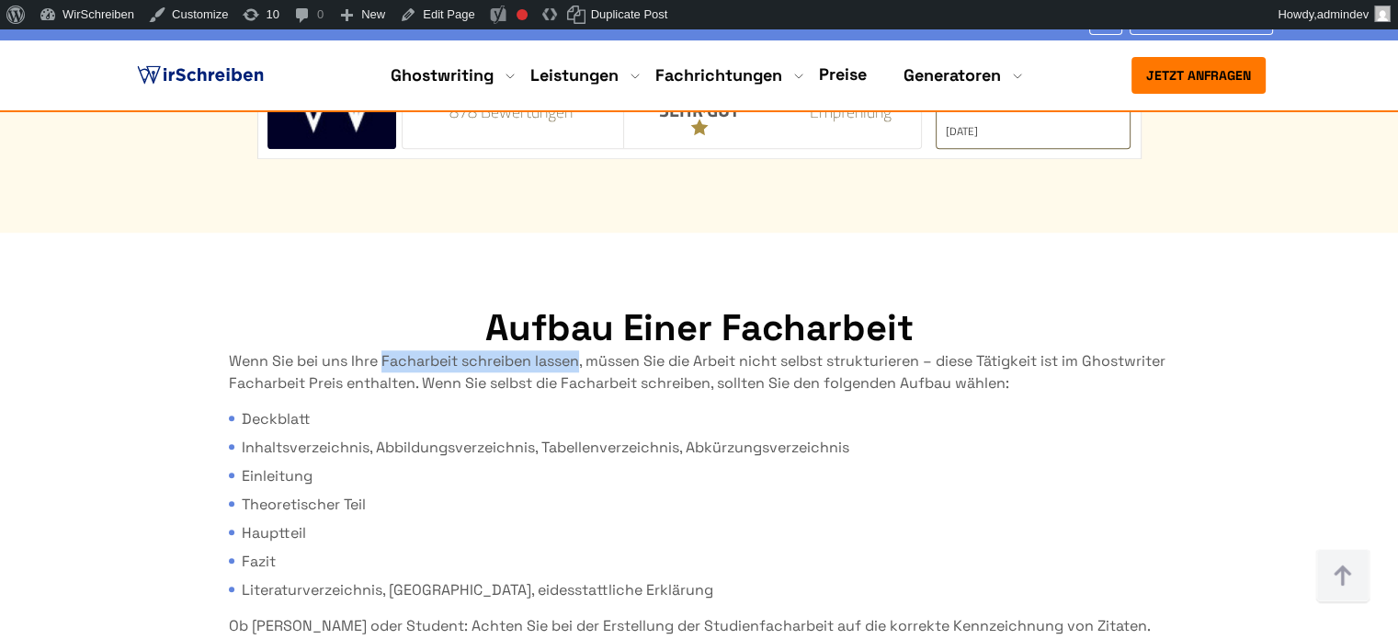
drag, startPoint x: 383, startPoint y: 203, endPoint x: 577, endPoint y: 207, distance: 193.9
click at [577, 350] on p "Wenn Sie bei uns Ihre Facharbeit schreiben lassen, müssen Sie die Arbeit nicht …" at bounding box center [699, 372] width 941 height 44
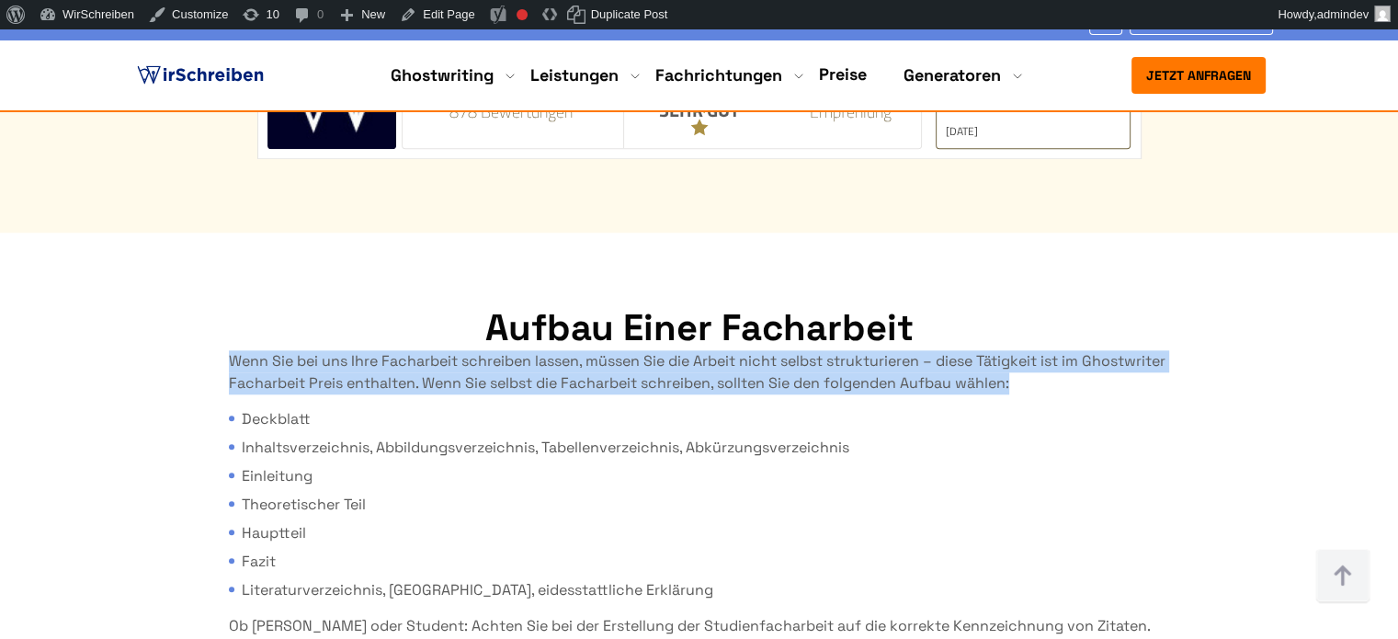
drag, startPoint x: 1109, startPoint y: 225, endPoint x: 224, endPoint y: 204, distance: 885.1
click at [224, 306] on div "Aufbau einer Facharbeit Wenn Sie bei uns Ihre Facharbeit schreiben lassen, müss…" at bounding box center [699, 559] width 985 height 507
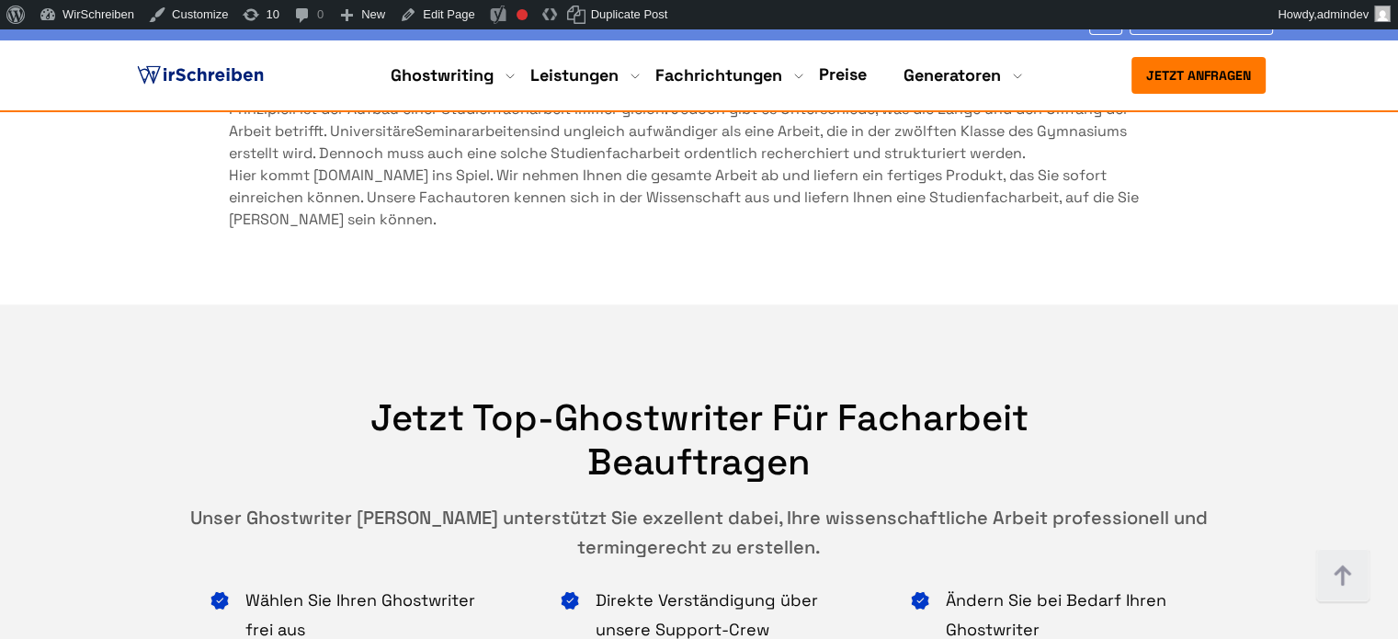
scroll to position [9210, 0]
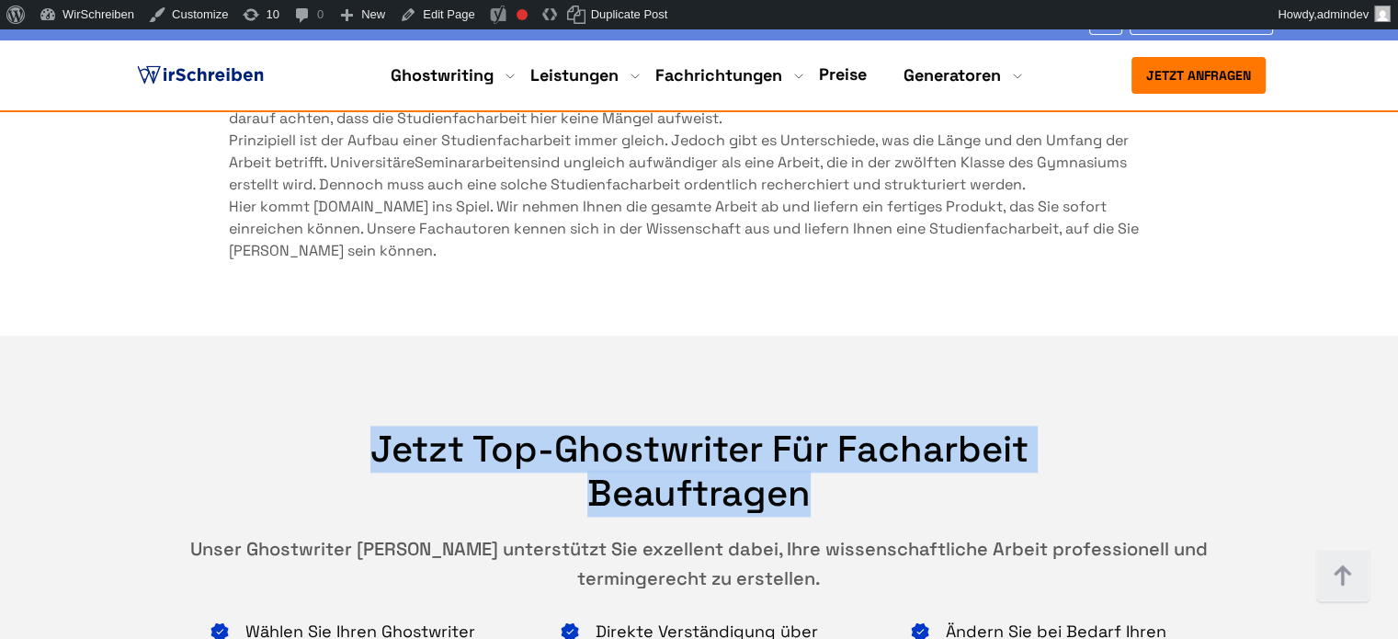
drag, startPoint x: 378, startPoint y: 289, endPoint x: 809, endPoint y: 326, distance: 432.6
click at [809, 427] on h2 "Jetzt Top-Ghostwriter für Facharbeit beauftragen" at bounding box center [698, 471] width 801 height 88
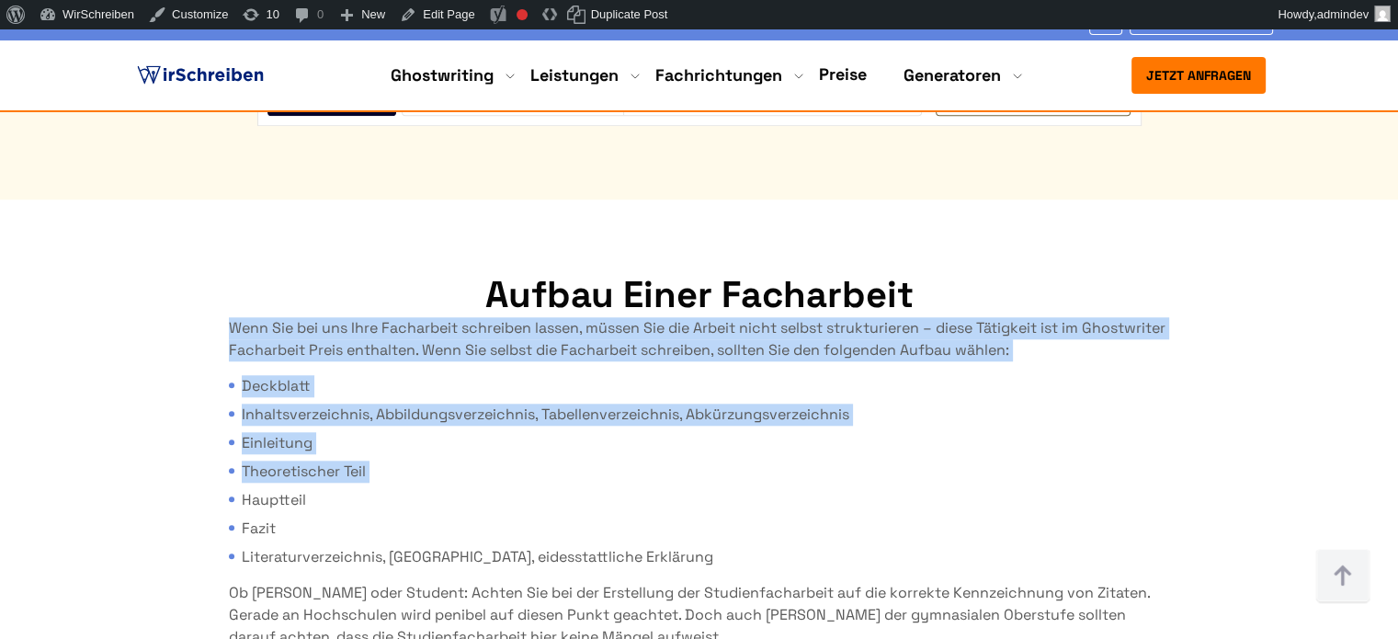
scroll to position [8751, 0]
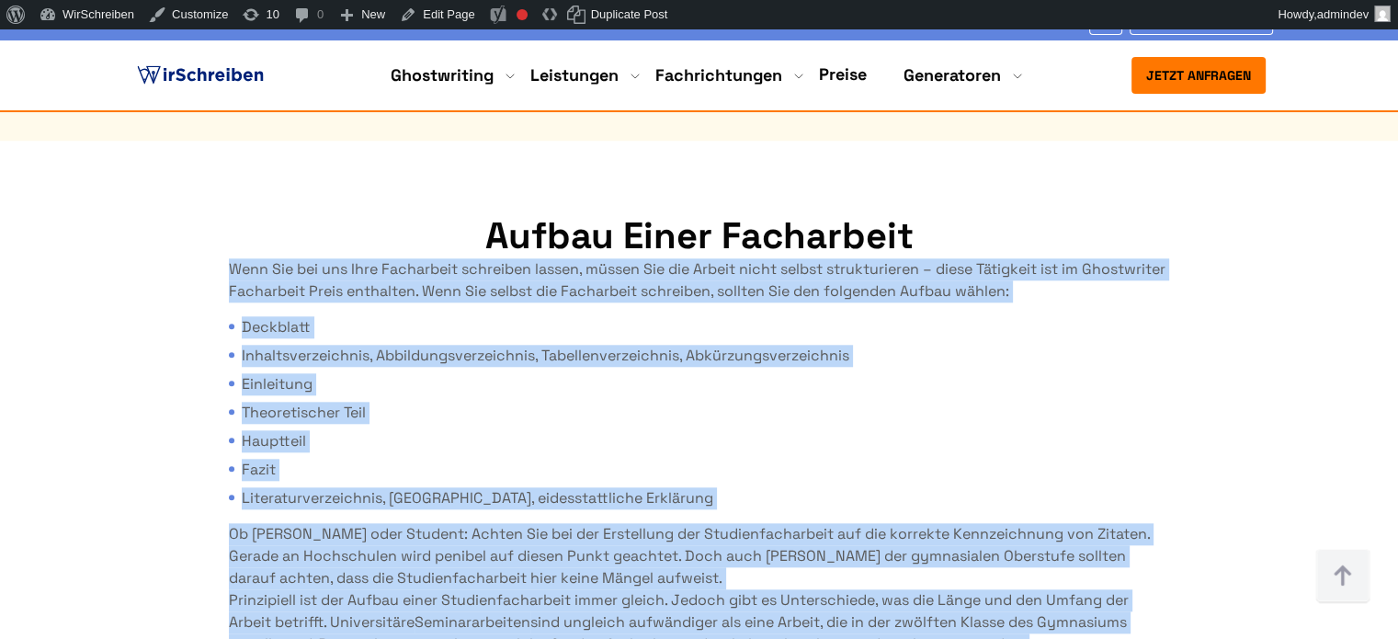
drag, startPoint x: 232, startPoint y: 200, endPoint x: 577, endPoint y: 547, distance: 489.2
click at [577, 547] on div "Wenn Sie bei uns Ihre Facharbeit schreiben lassen, müssen Sie die Arbeit nicht …" at bounding box center [699, 489] width 941 height 463
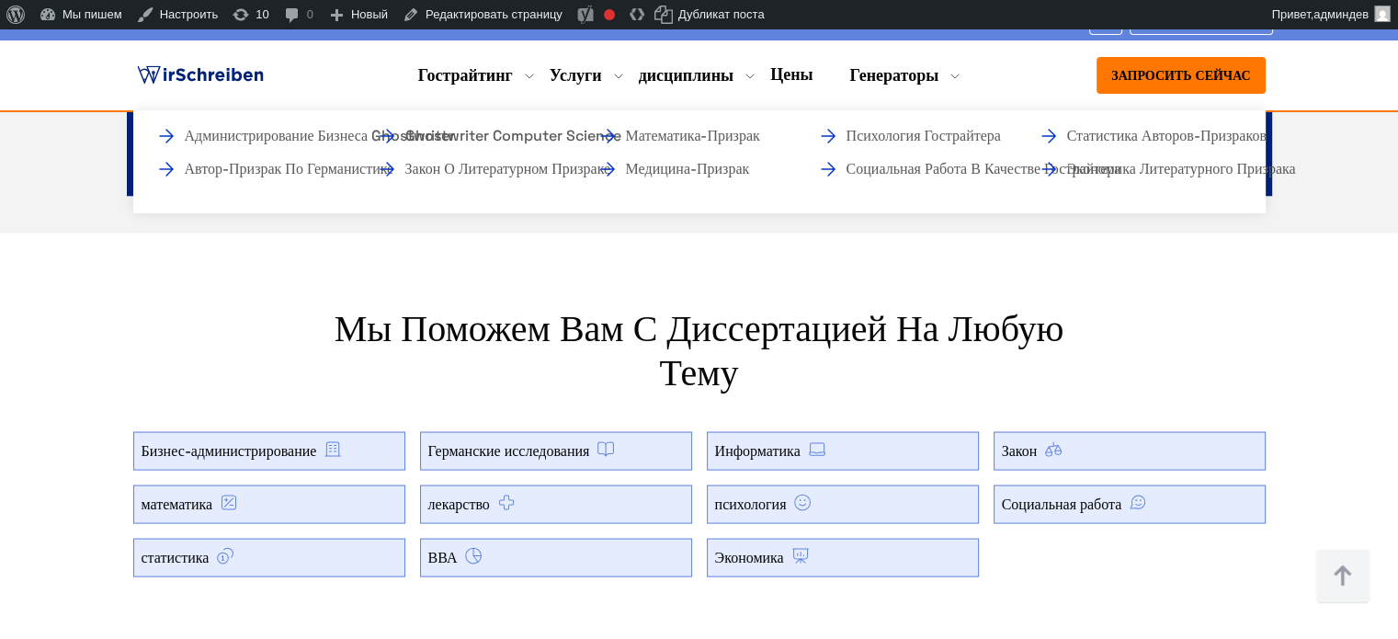
scroll to position [10405, 0]
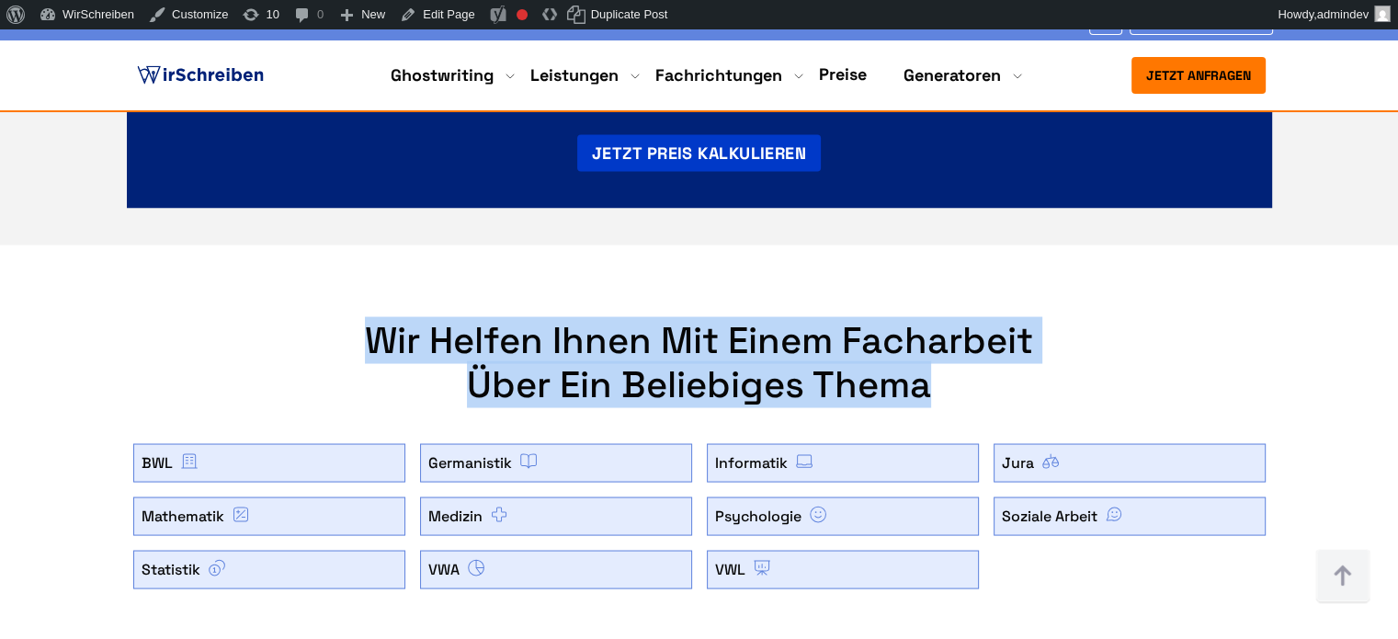
drag, startPoint x: 369, startPoint y: 191, endPoint x: 941, endPoint y: 220, distance: 572.2
click at [941, 318] on h2 "Wir helfen Ihnen mit einem Facharbeit über ein beliebiges Thema" at bounding box center [699, 362] width 736 height 88
click at [228, 318] on div "Wir helfen Ihnen mit einem Facharbeit über ein beliebiges Thema BWL Germanistik…" at bounding box center [699, 453] width 1176 height 270
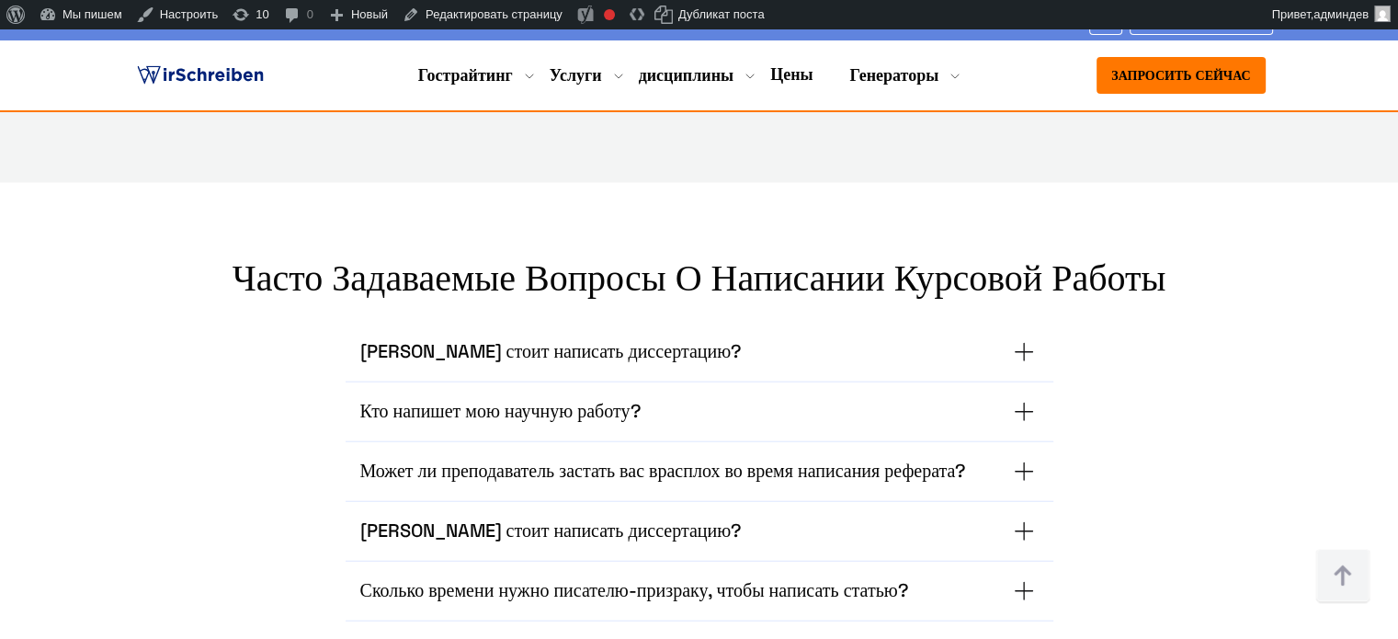
scroll to position [11885, 0]
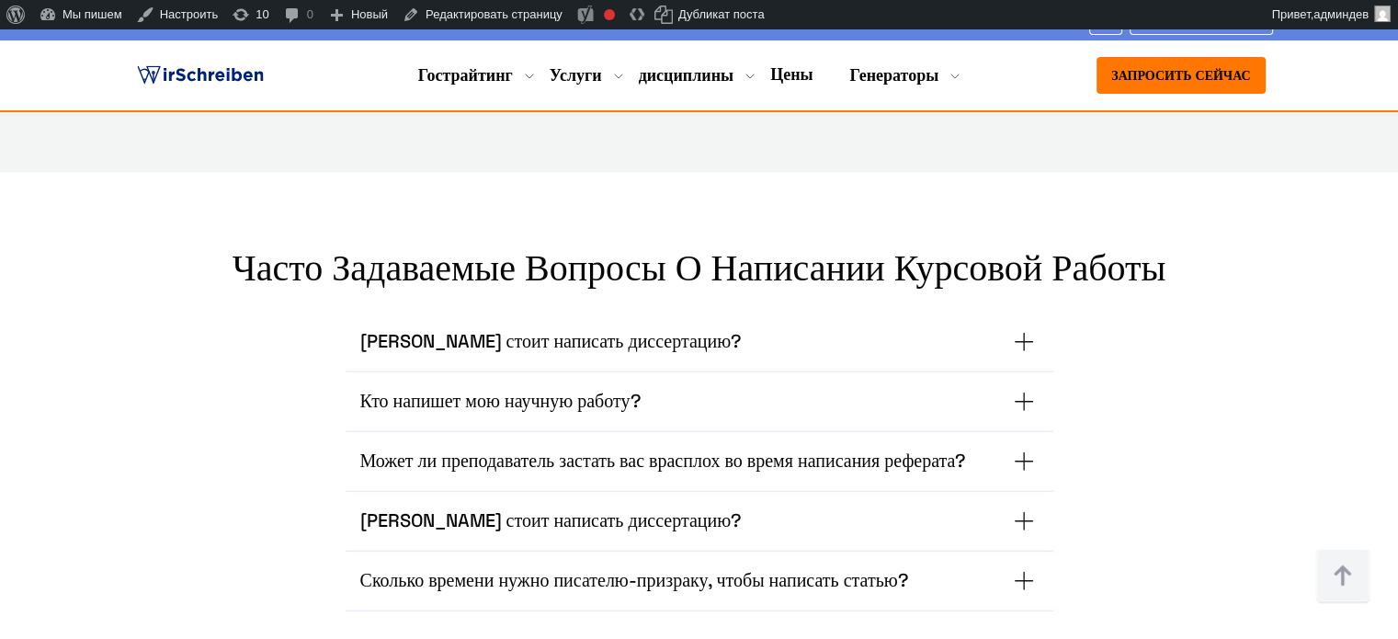
click at [1018, 506] on summary "Сколько стоит написать диссертацию?" at bounding box center [699, 520] width 678 height 29
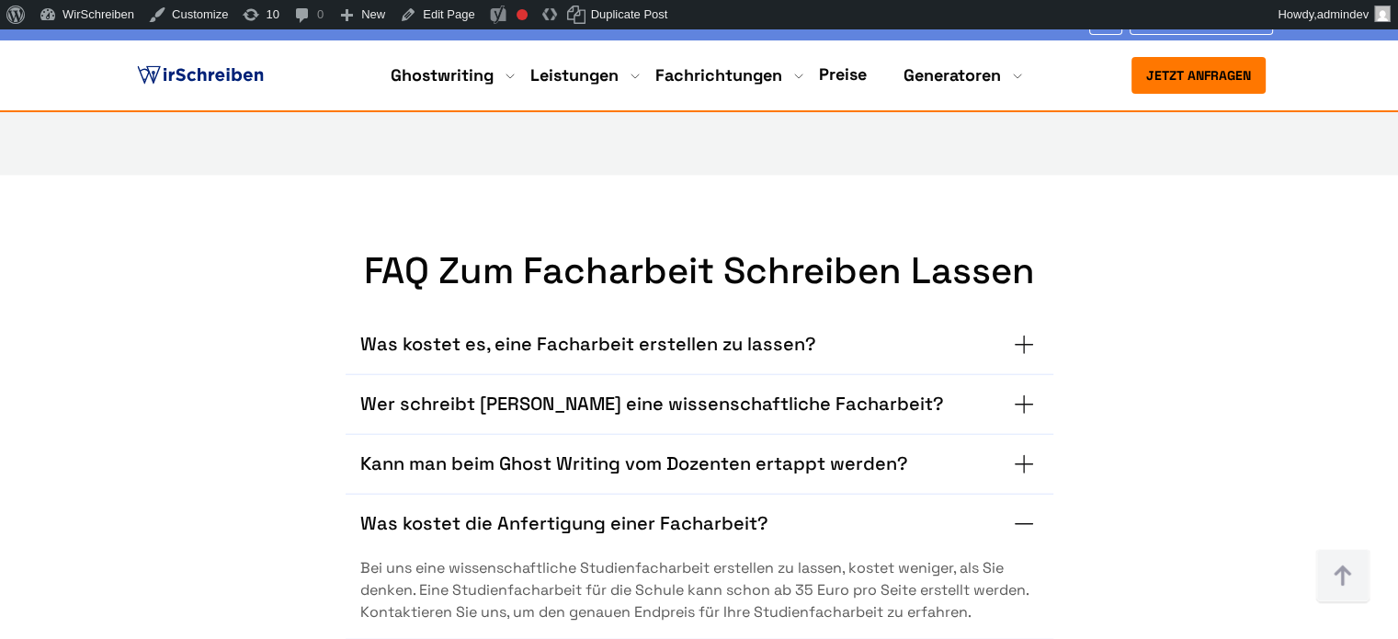
scroll to position [11875, 0]
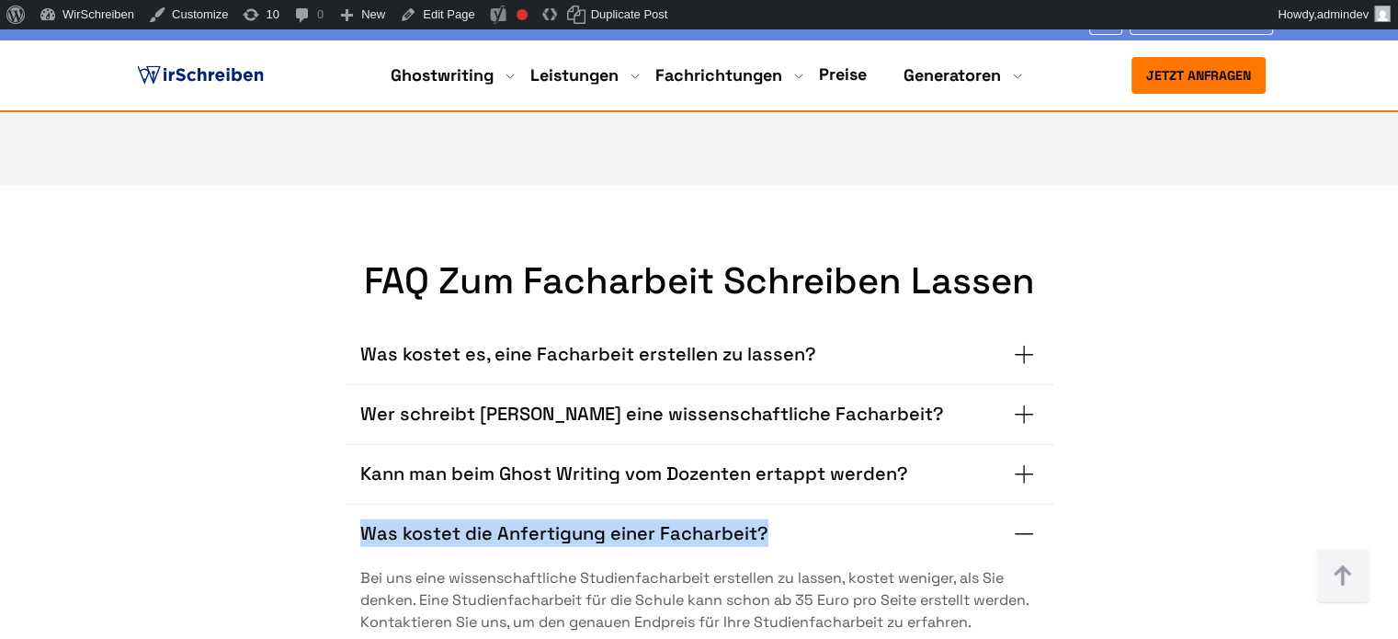
drag, startPoint x: 345, startPoint y: 369, endPoint x: 757, endPoint y: 375, distance: 411.7
click at [757, 504] on div "Was kostet die Anfertigung einer Facharbeit? Bei uns eine wissenschaftliche Stu…" at bounding box center [699, 576] width 708 height 145
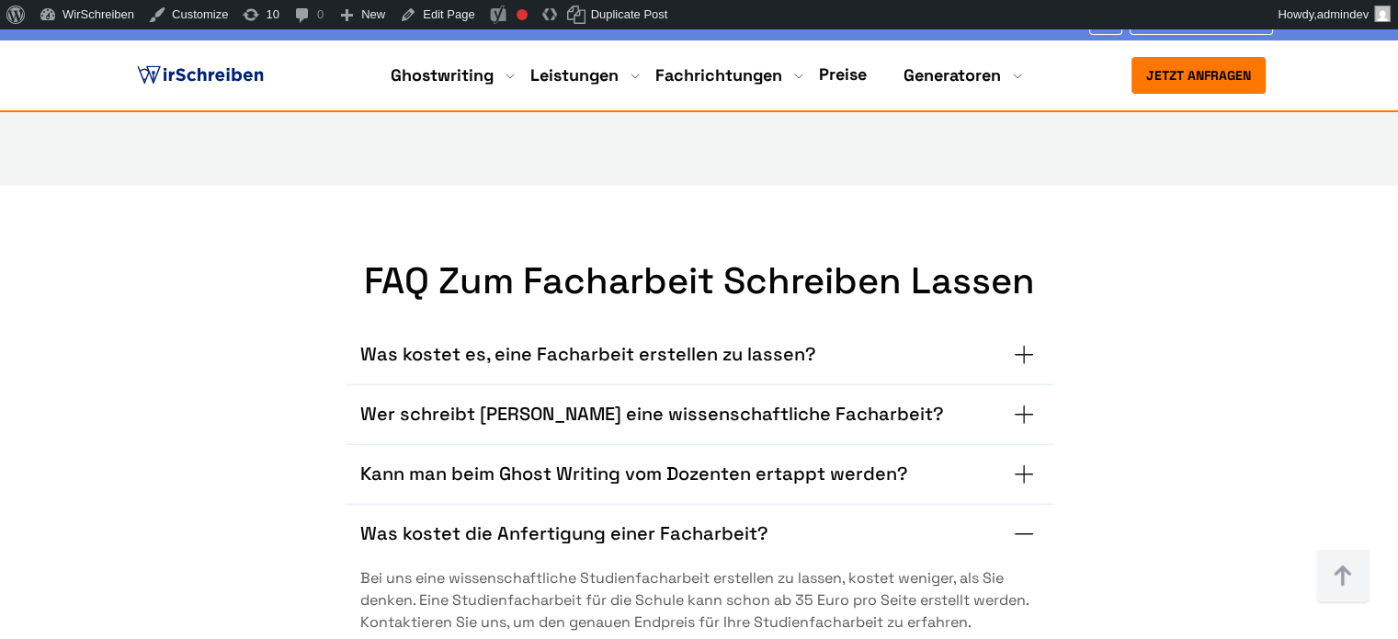
click at [915, 519] on summary "Was kostet die Anfertigung einer Facharbeit?" at bounding box center [699, 533] width 678 height 29
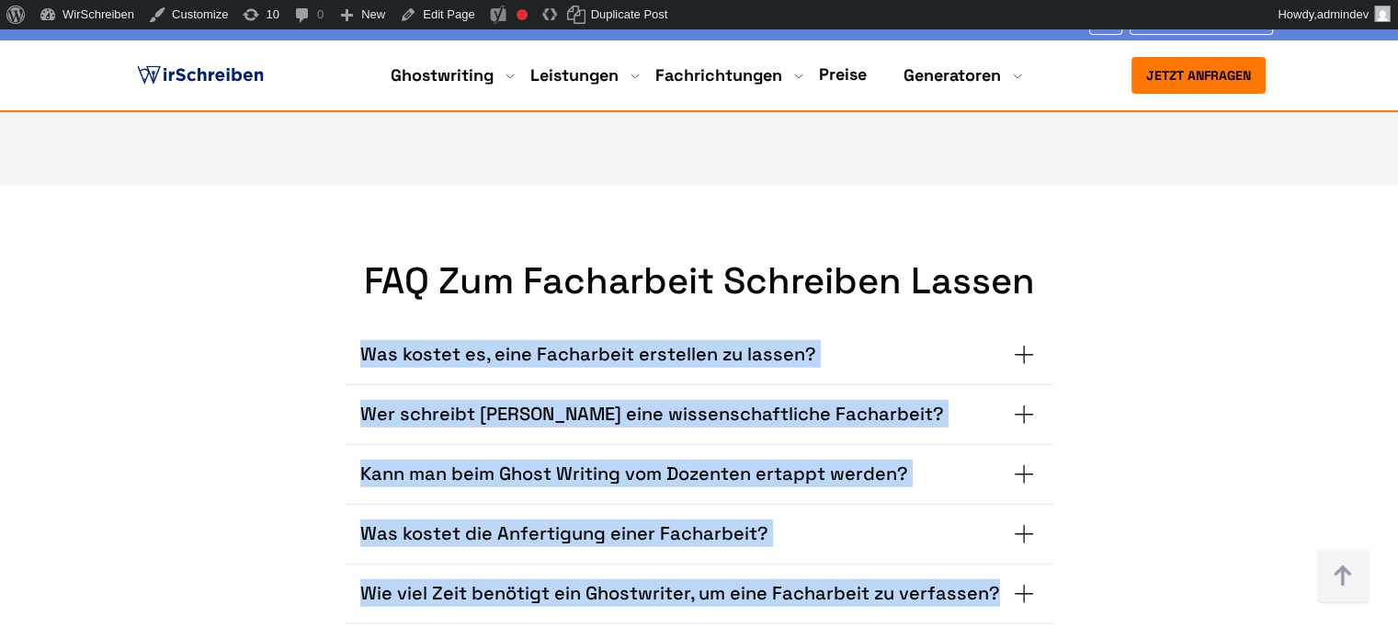
drag, startPoint x: 350, startPoint y: 187, endPoint x: 1040, endPoint y: 439, distance: 734.5
click at [1040, 439] on div "Was kostet es, eine Facharbeit erstellen zu lassen? Wenn Sie bei uns eine Studi…" at bounding box center [699, 474] width 708 height 299
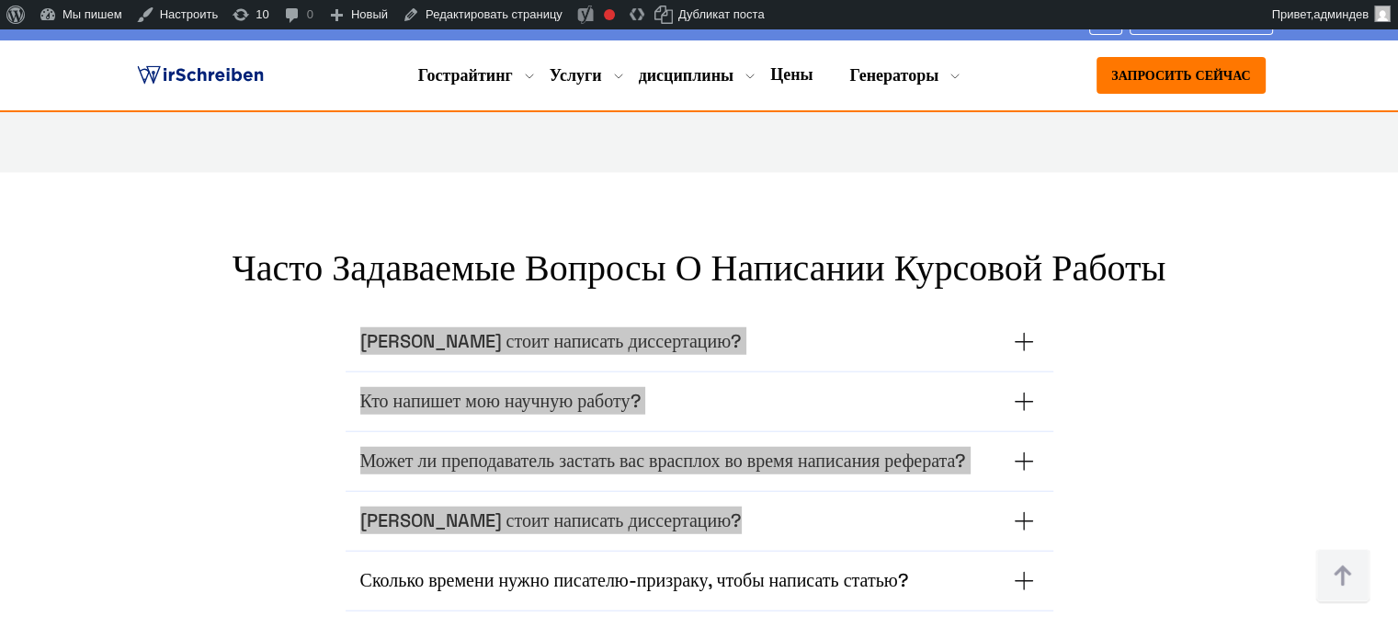
scroll to position [1565, 0]
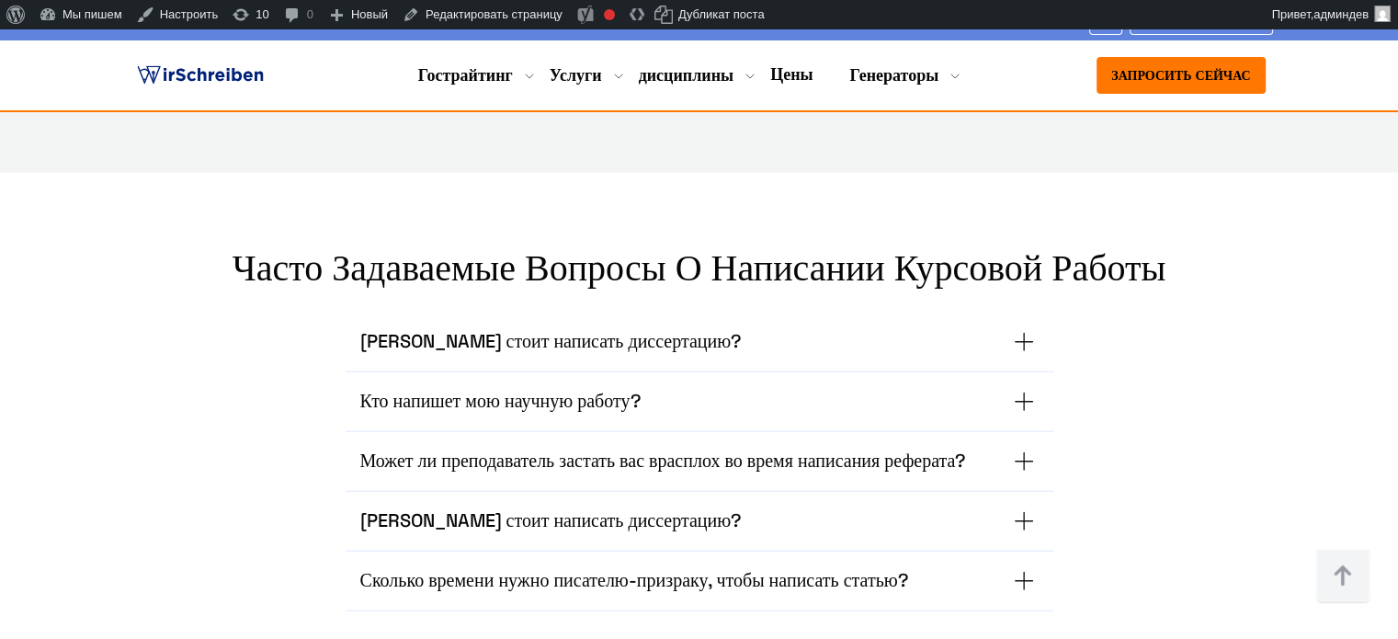
click at [559, 327] on h3 "Сколько стоит написать диссертацию?" at bounding box center [551, 341] width 382 height 29
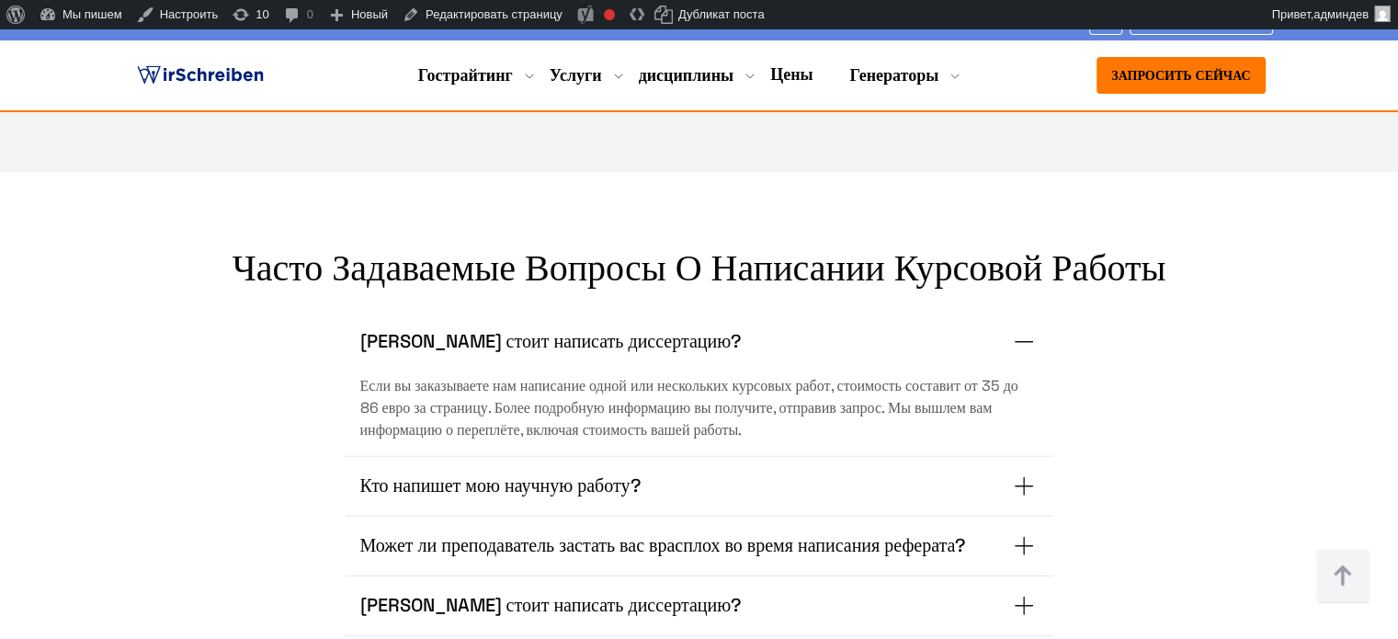
click at [564, 593] on font "Сколько стоит написать диссертацию?" at bounding box center [551, 605] width 382 height 24
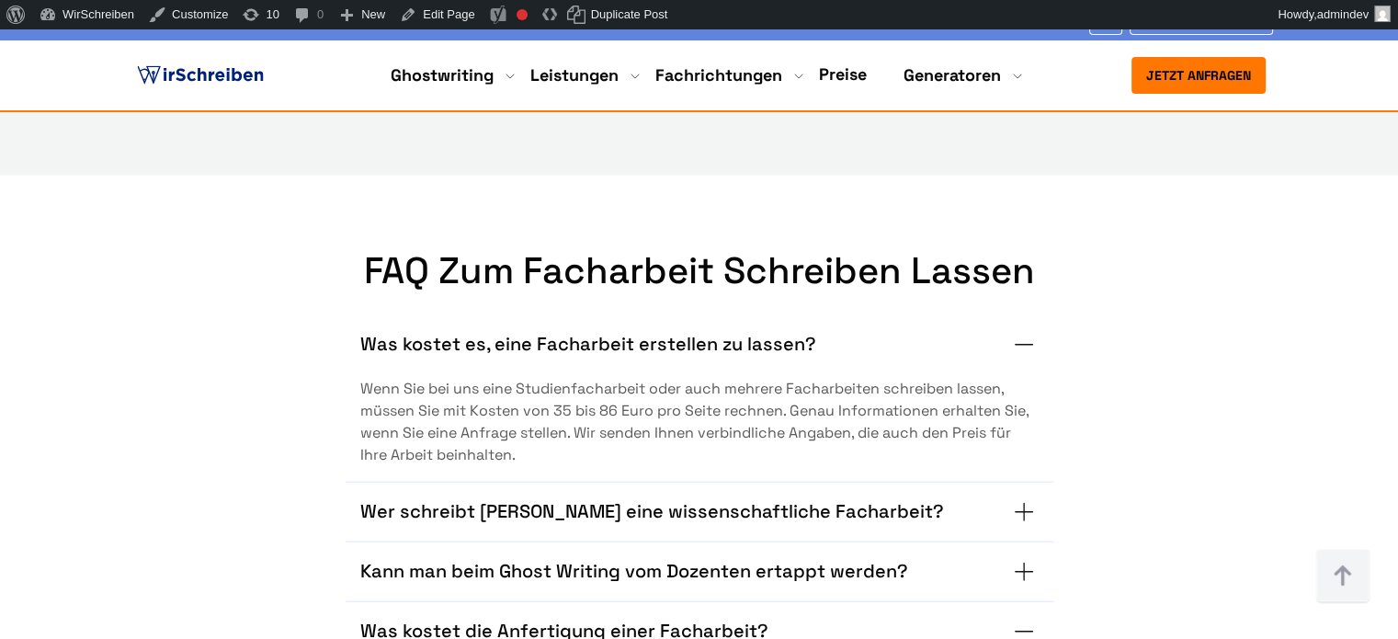
scroll to position [1771, 0]
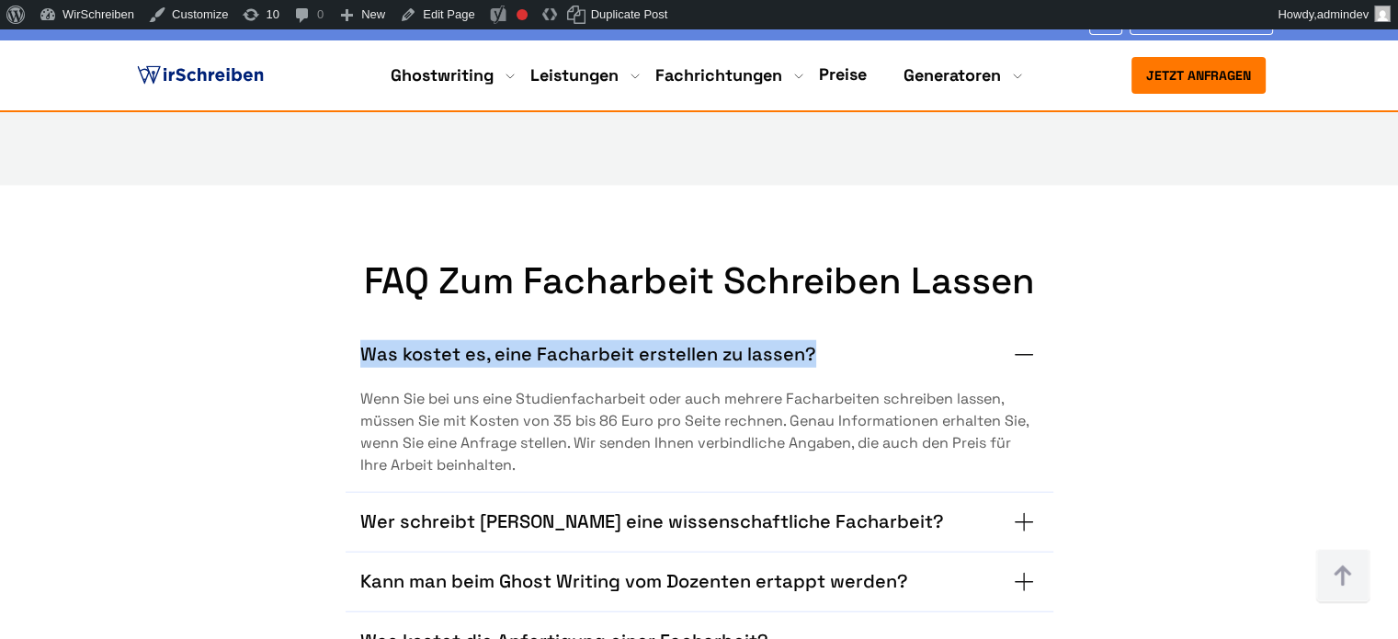
drag, startPoint x: 357, startPoint y: 193, endPoint x: 809, endPoint y: 202, distance: 453.1
click at [809, 325] on div "Was kostet es, eine Facharbeit erstellen zu lassen? Wenn Sie bei uns eine Studi…" at bounding box center [699, 408] width 708 height 167
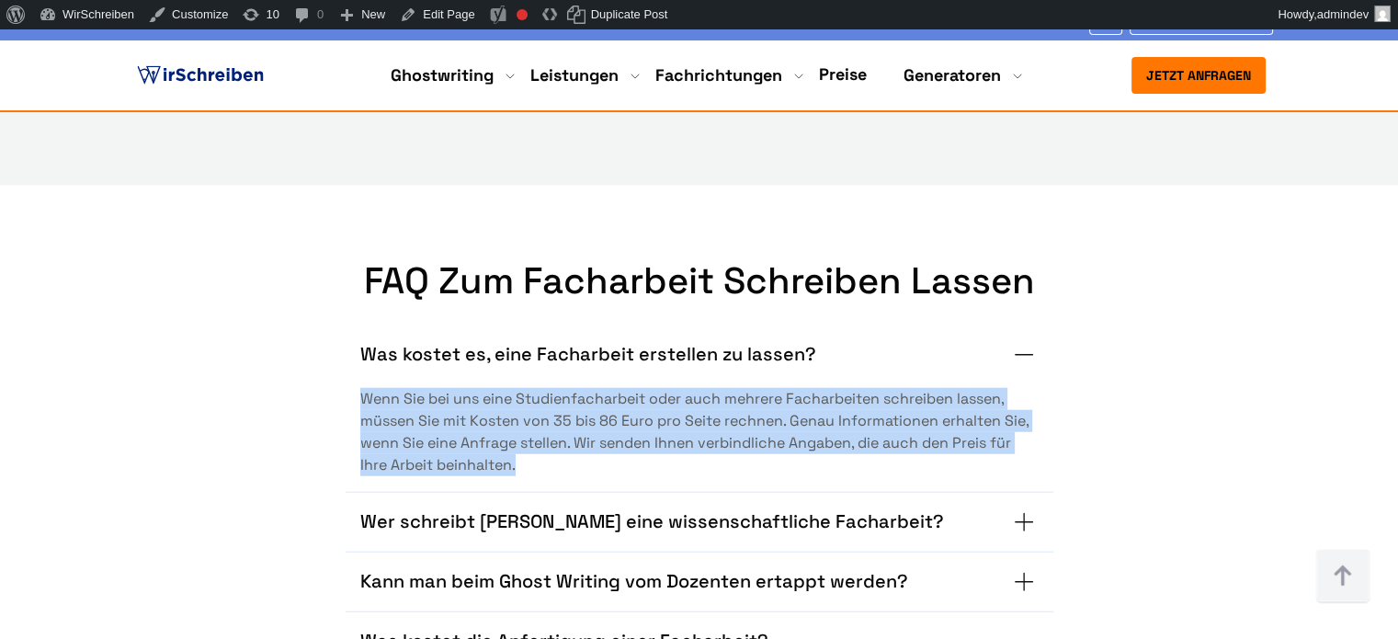
drag, startPoint x: 357, startPoint y: 237, endPoint x: 544, endPoint y: 306, distance: 199.7
click at [544, 325] on div "Was kostet es, eine Facharbeit erstellen zu lassen? Wenn Sie bei uns eine Studi…" at bounding box center [699, 408] width 708 height 167
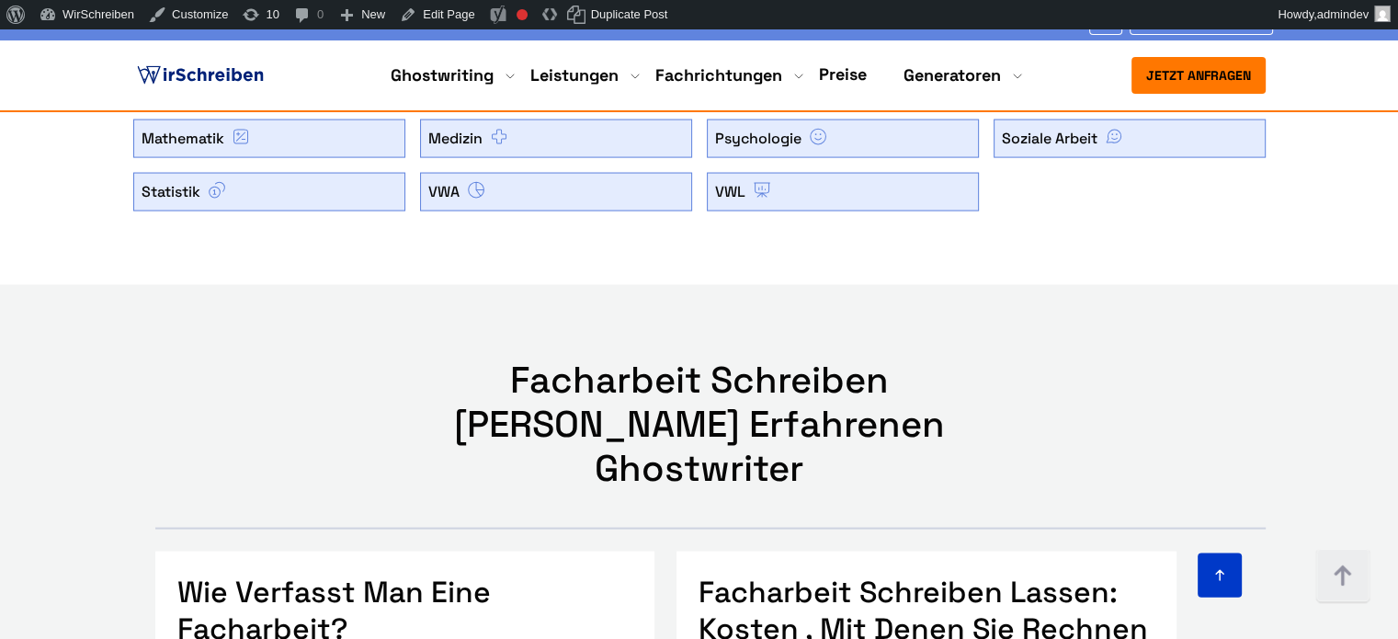
scroll to position [10772, 0]
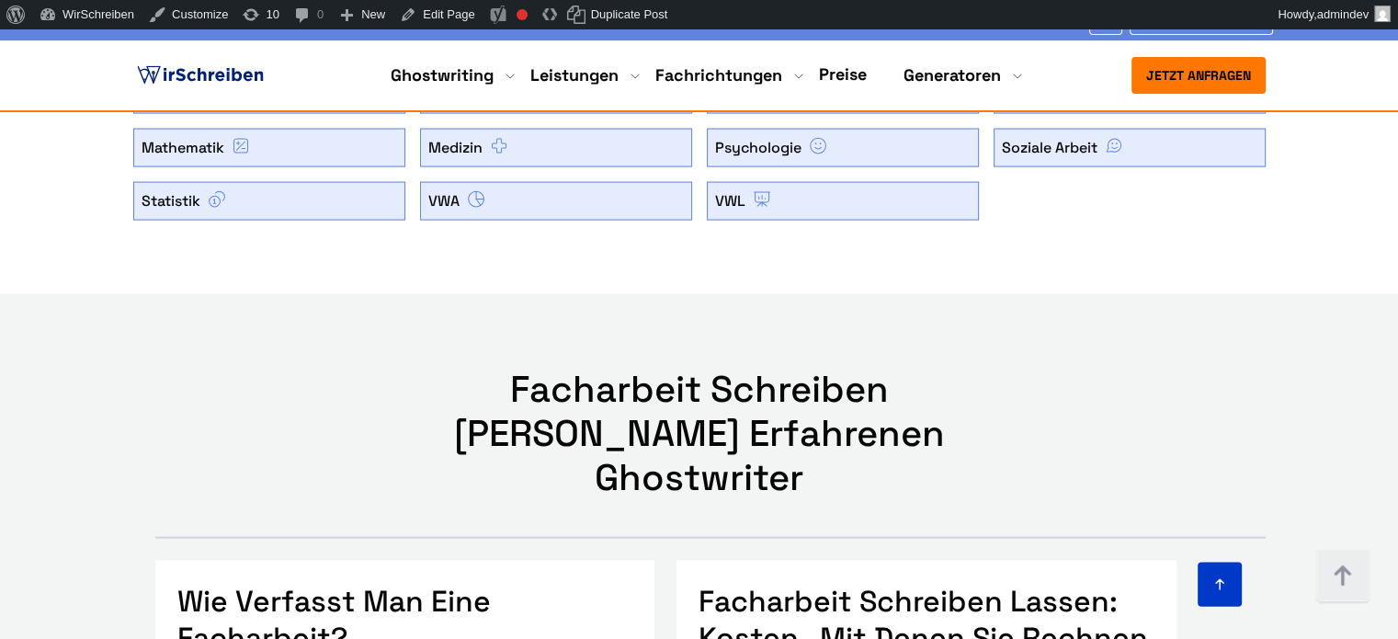
click at [291, 368] on div "Facharbeit Schreiben Lassen von Einem Erfahrenen Ghostwriter" at bounding box center [699, 434] width 1176 height 132
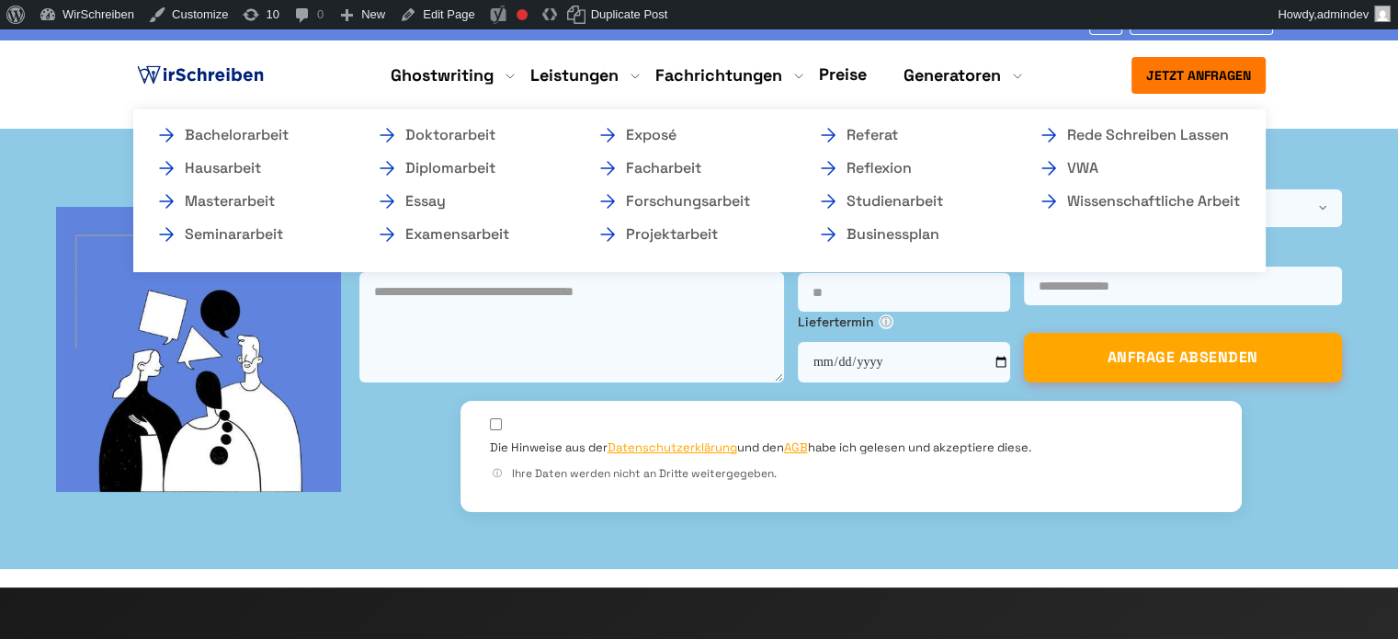
scroll to position [1441, 0]
click at [252, 170] on link "Hausarbeit" at bounding box center [247, 168] width 184 height 22
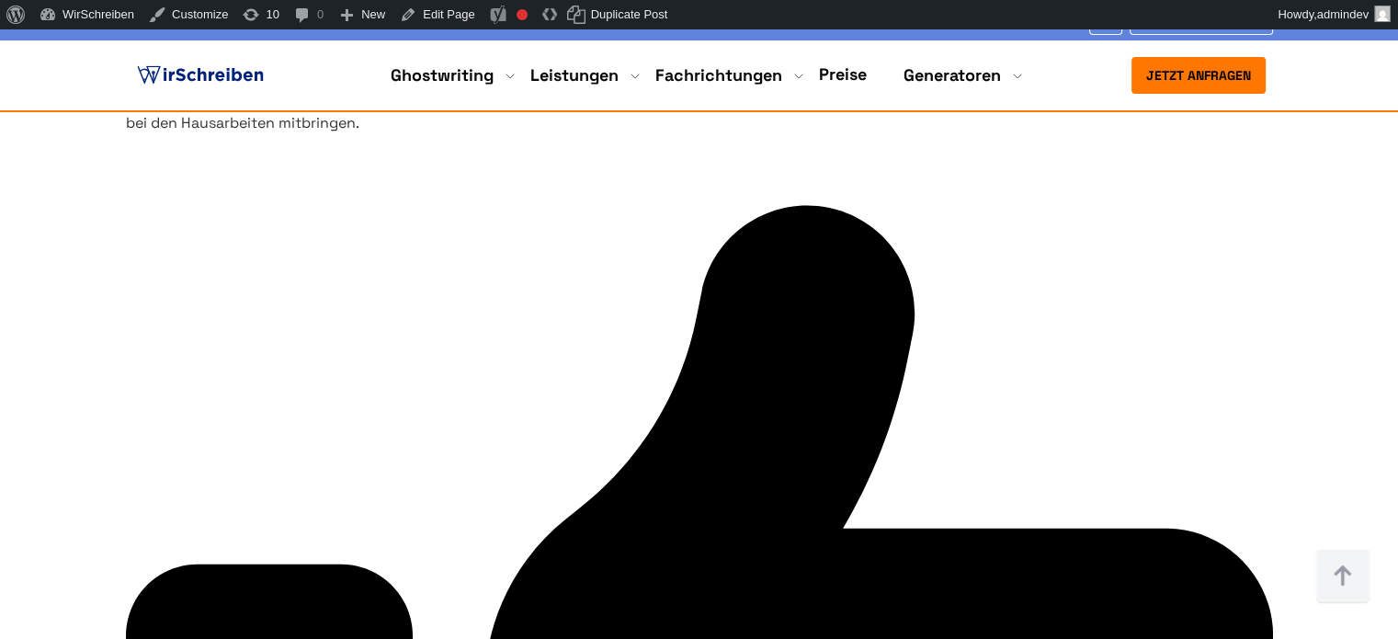
scroll to position [4686, 0]
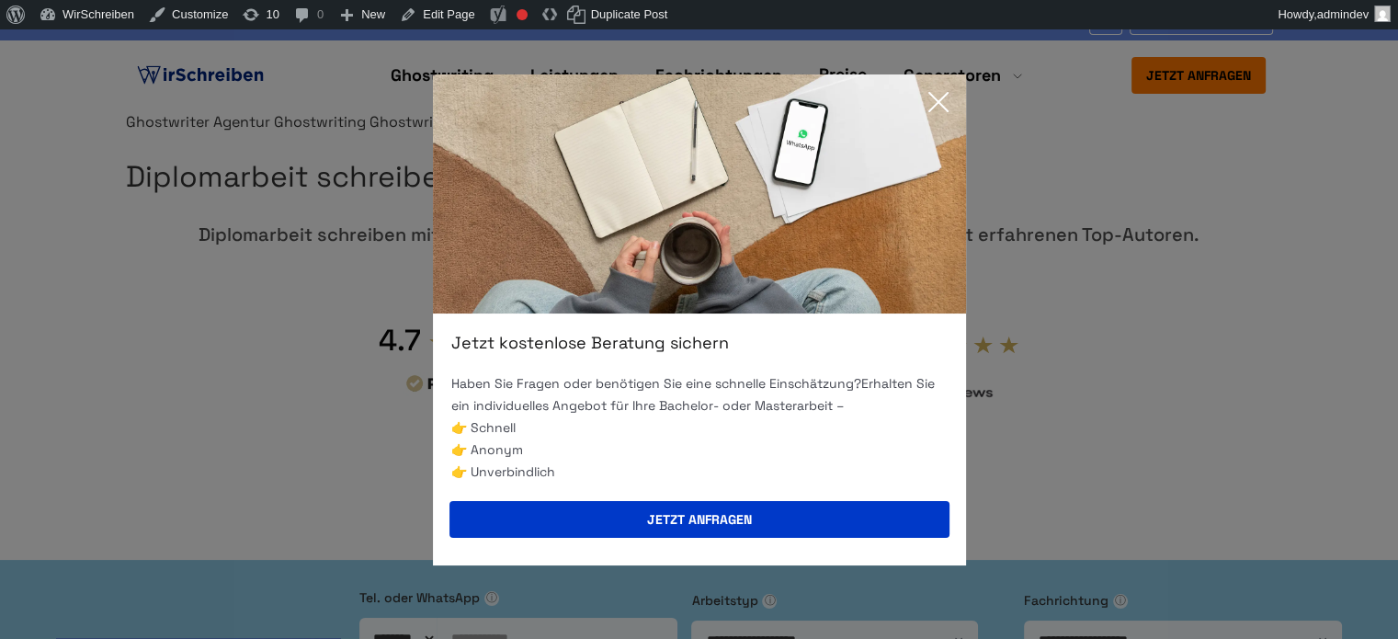
click at [935, 94] on icon at bounding box center [938, 102] width 37 height 37
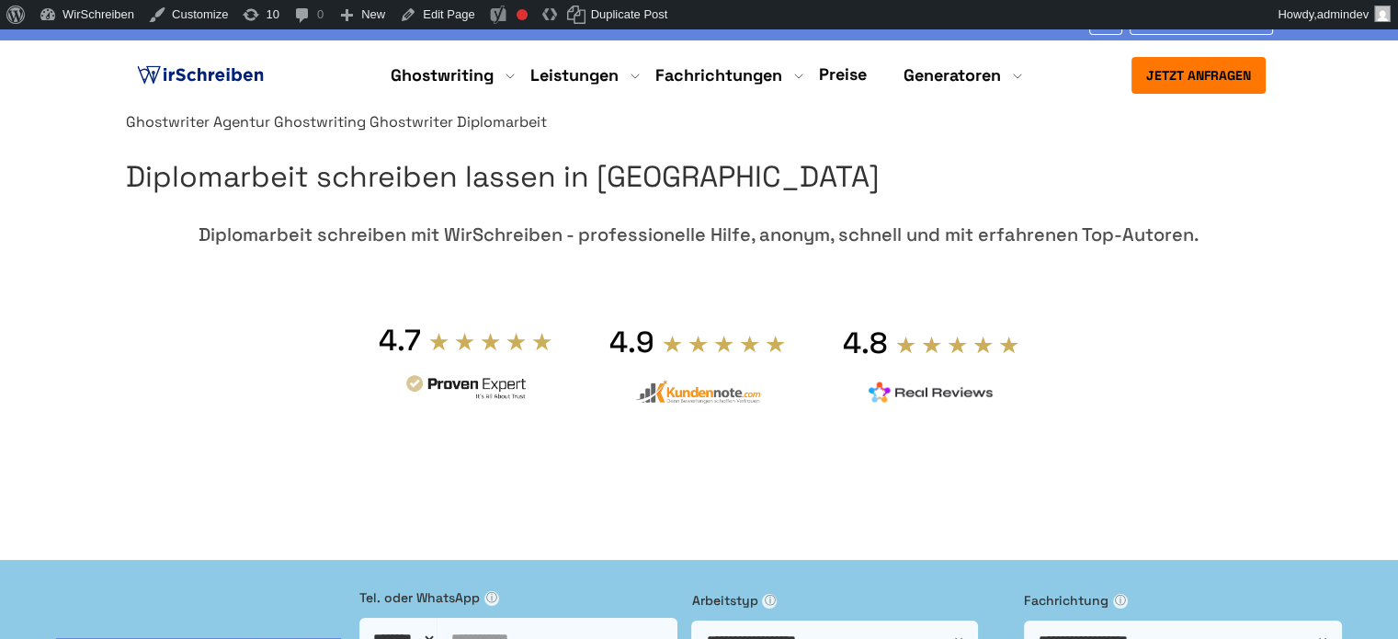
click at [861, 79] on link "Preise" at bounding box center [843, 73] width 48 height 21
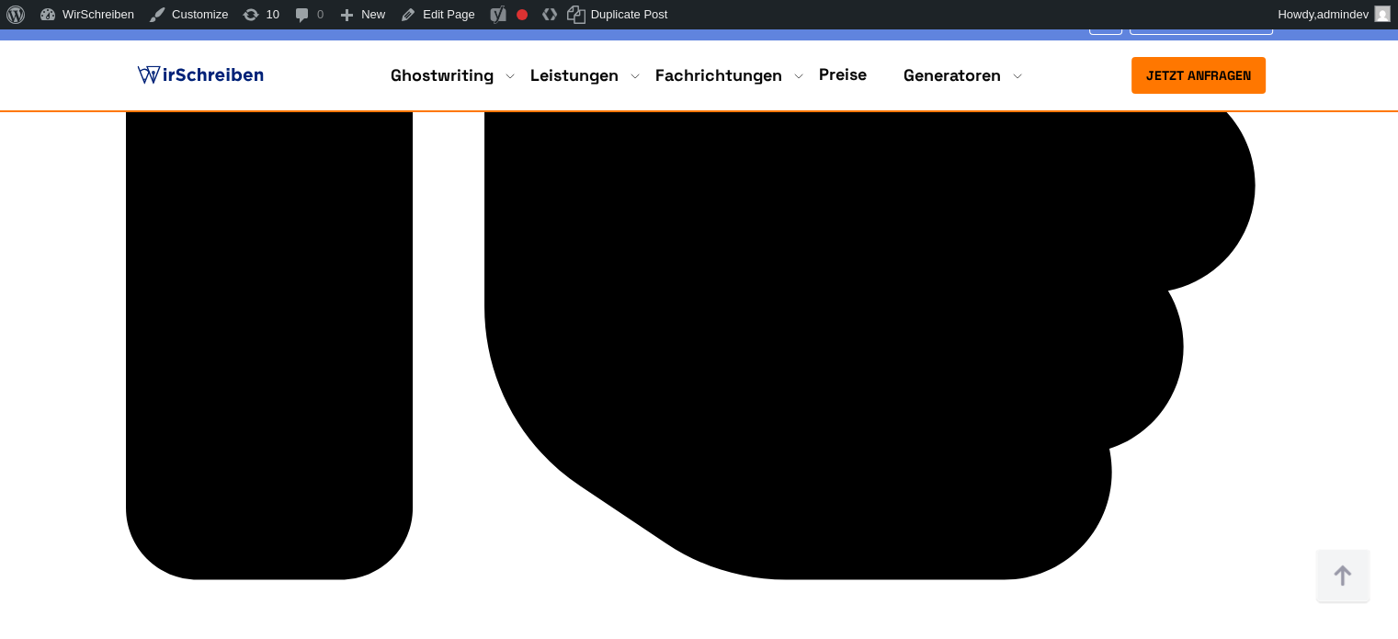
scroll to position [3124, 0]
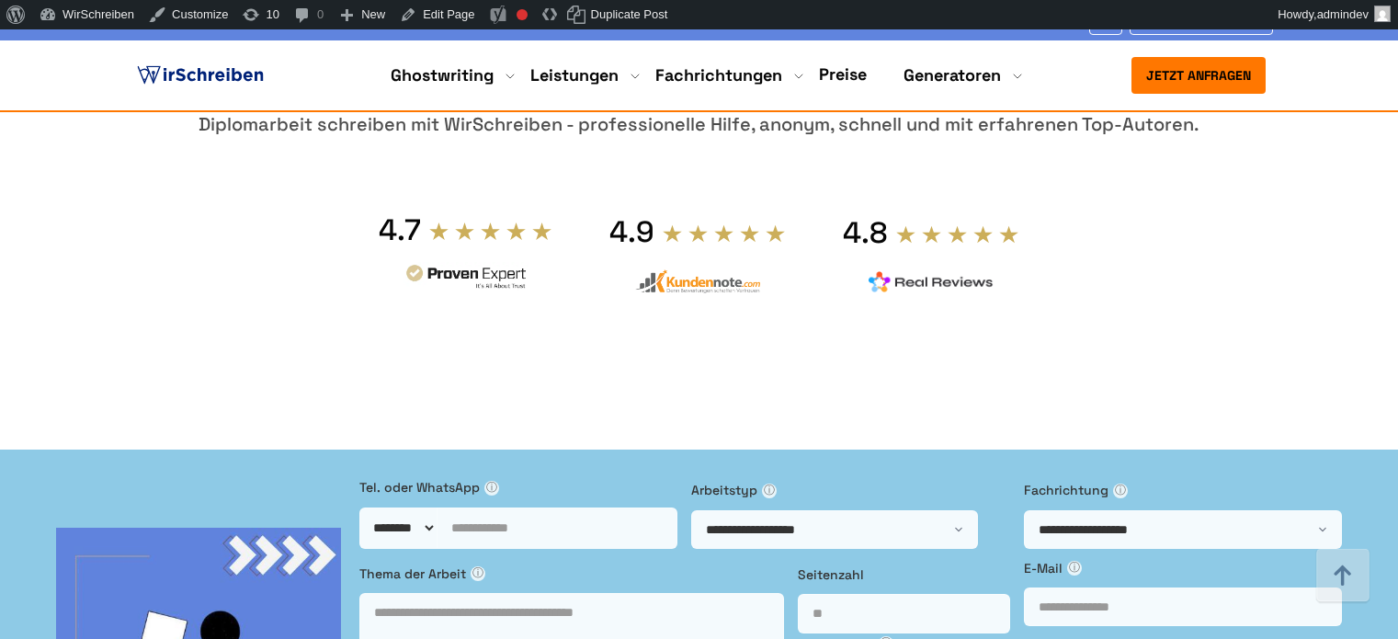
scroll to position [3124, 0]
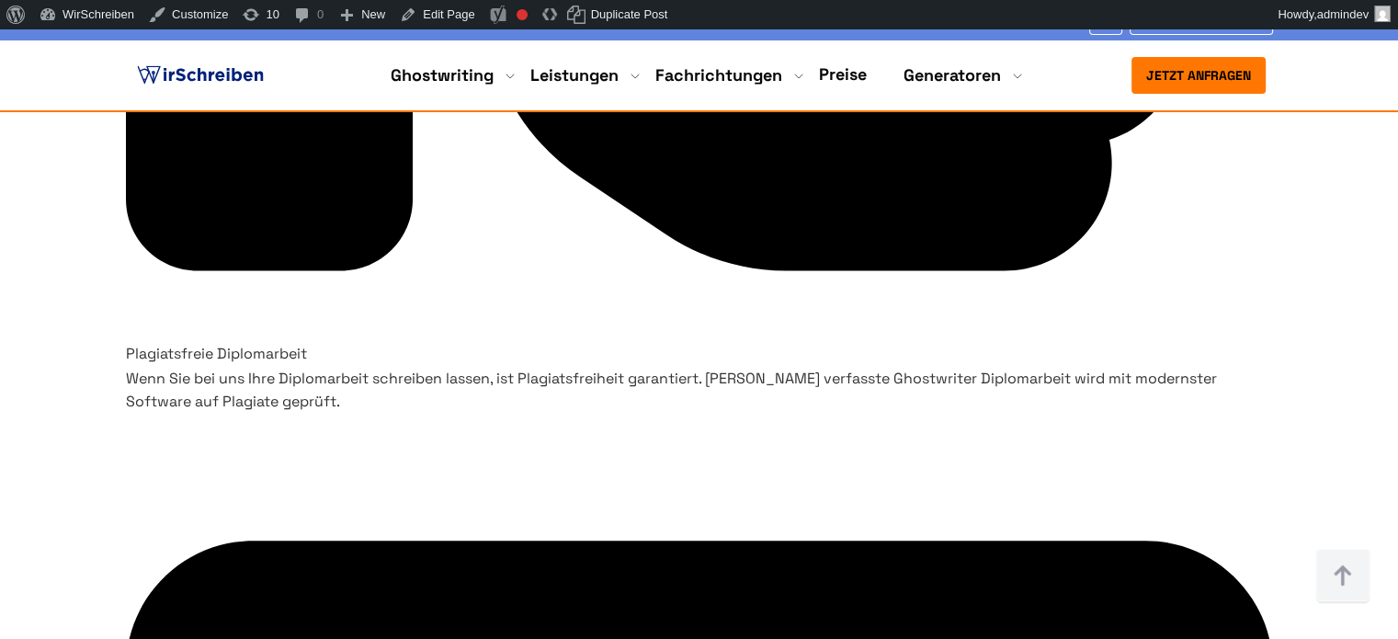
copy span "ab 35 € pro Seite"
drag, startPoint x: 643, startPoint y: 199, endPoint x: 515, endPoint y: 206, distance: 127.9
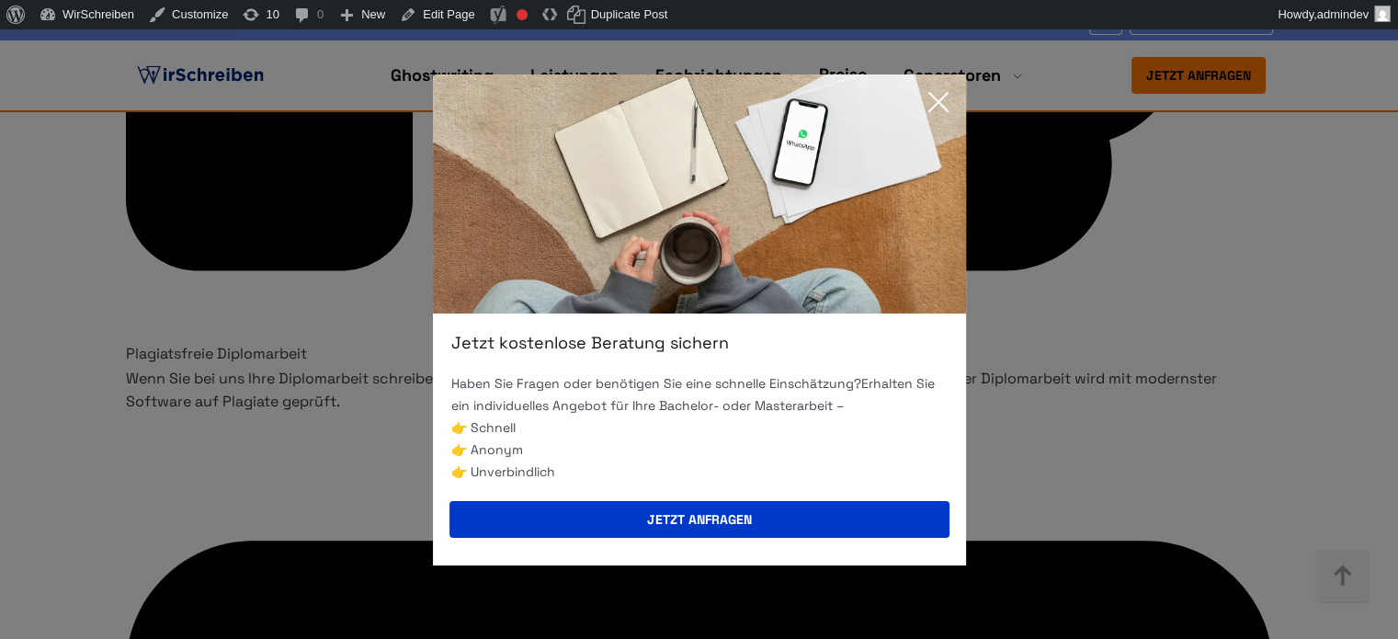
click at [939, 102] on icon at bounding box center [938, 102] width 37 height 37
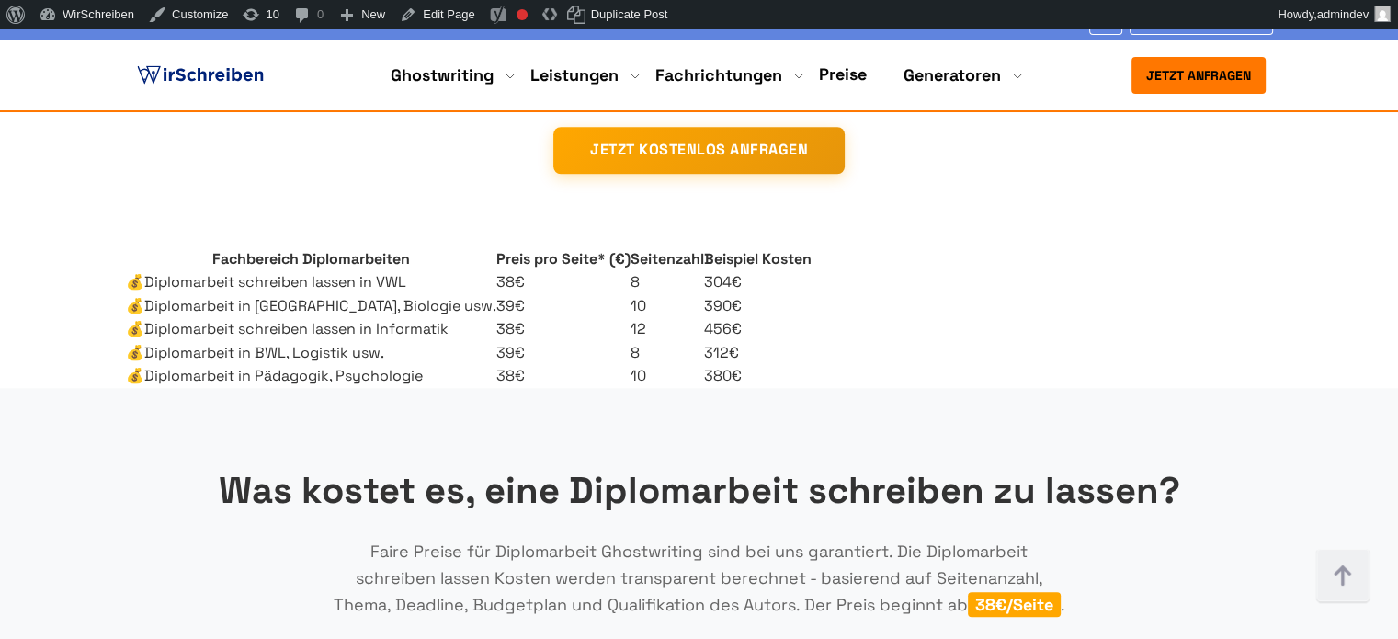
scroll to position [8637, 0]
